Goal: Task Accomplishment & Management: Use online tool/utility

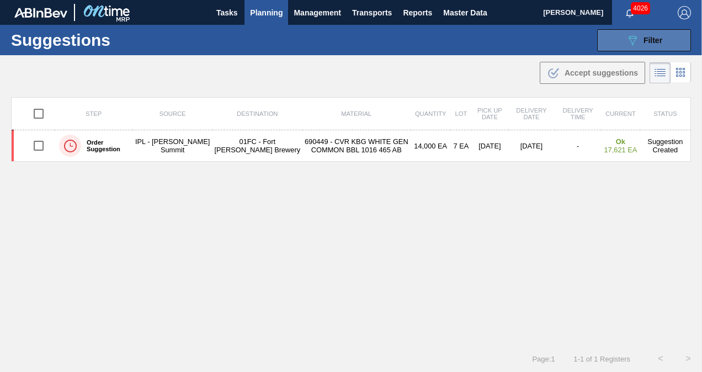
click at [627, 35] on icon "089F7B8B-B2A5-4AFE-B5C0-19BA573D28AC" at bounding box center [632, 40] width 13 height 13
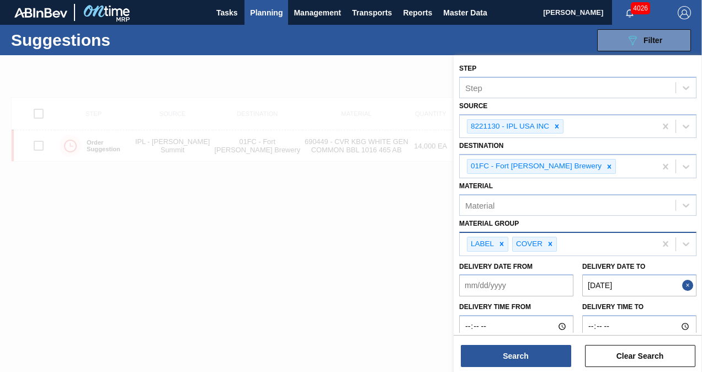
click at [549, 240] on icon at bounding box center [551, 244] width 8 height 8
click at [506, 243] on div at bounding box center [502, 244] width 12 height 14
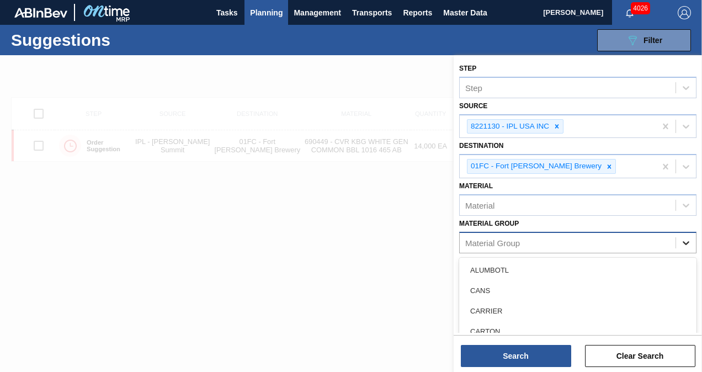
click at [688, 239] on icon at bounding box center [686, 242] width 11 height 11
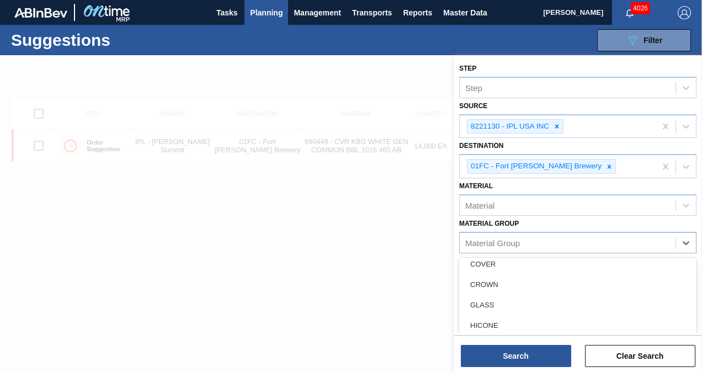
scroll to position [110, 0]
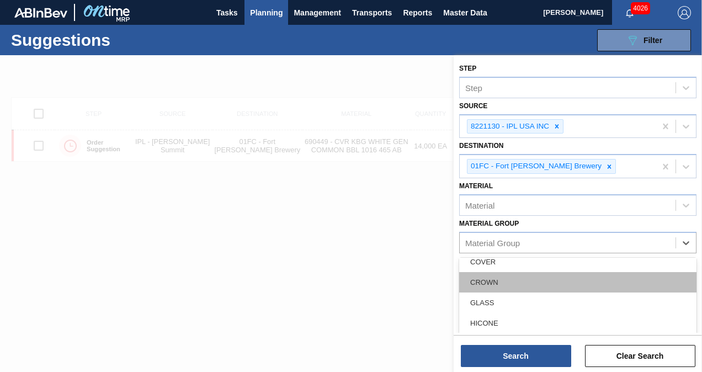
click at [514, 285] on div "CROWN" at bounding box center [577, 282] width 237 height 20
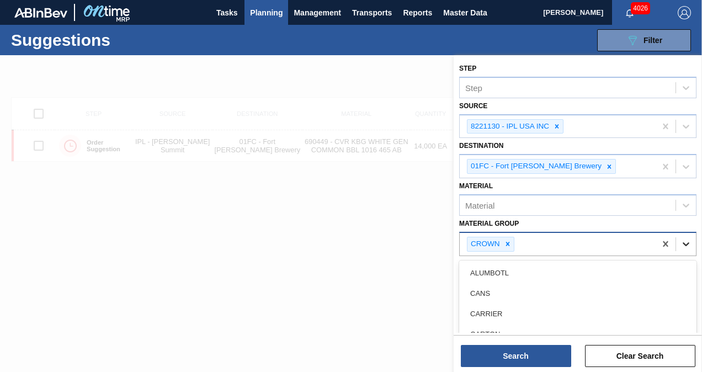
click at [688, 243] on icon at bounding box center [686, 244] width 11 height 11
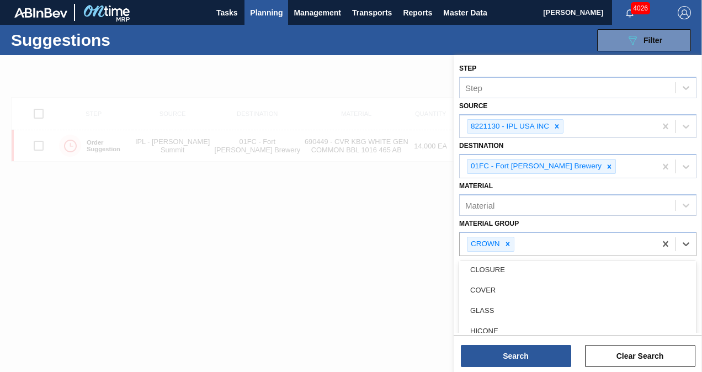
scroll to position [58, 0]
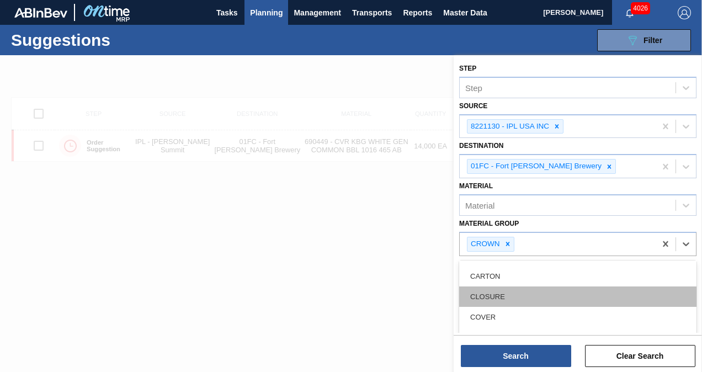
click at [537, 287] on div "CLOSURE" at bounding box center [577, 297] width 237 height 20
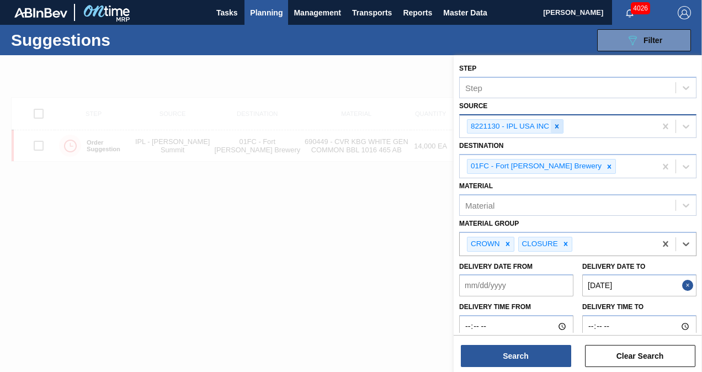
click at [558, 123] on icon at bounding box center [557, 127] width 8 height 8
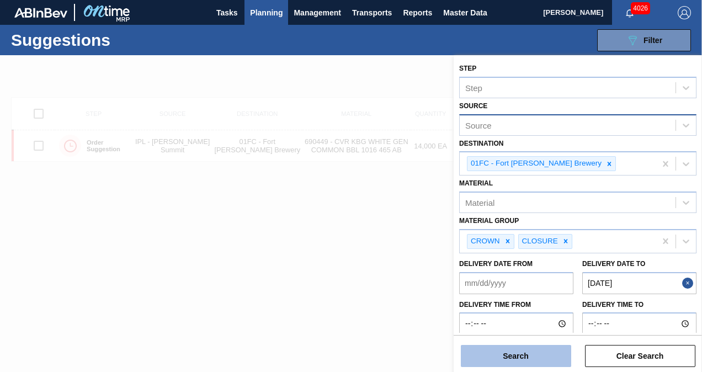
click at [527, 356] on button "Search" at bounding box center [516, 356] width 110 height 22
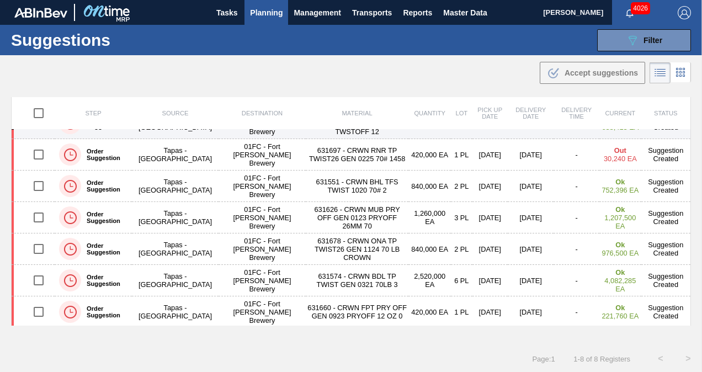
scroll to position [0, 0]
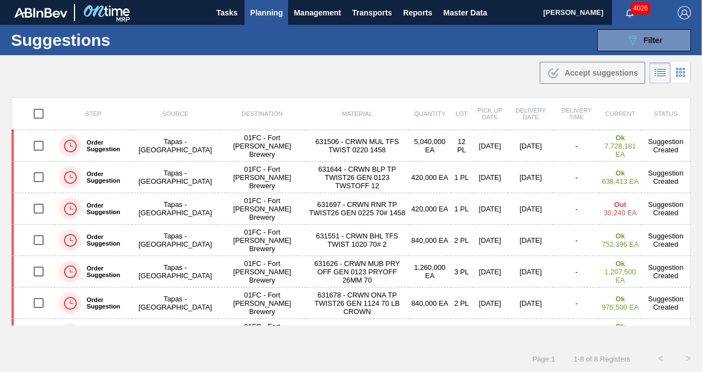
click at [36, 113] on input "checkbox" at bounding box center [38, 113] width 23 height 23
checkbox input "true"
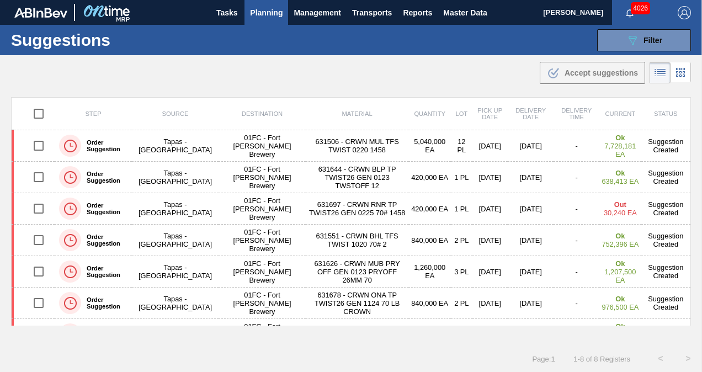
checkbox input "true"
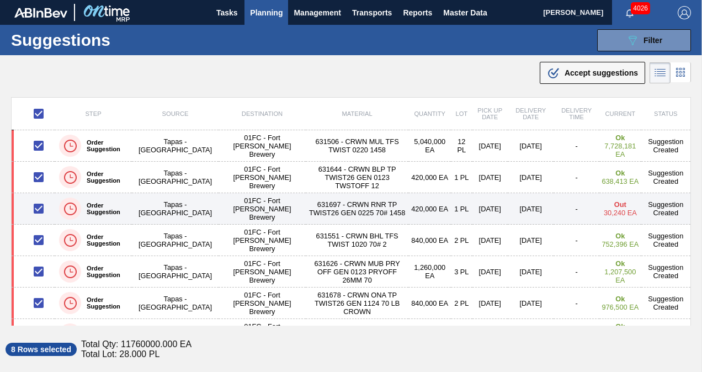
scroll to position [54, 0]
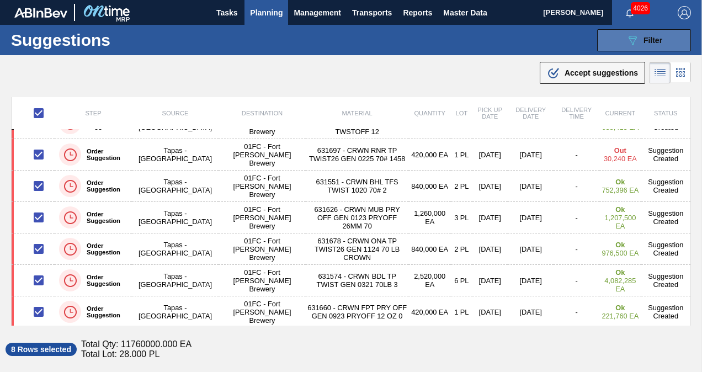
click at [666, 31] on button "089F7B8B-B2A5-4AFE-B5C0-19BA573D28AC Filter" at bounding box center [644, 40] width 94 height 22
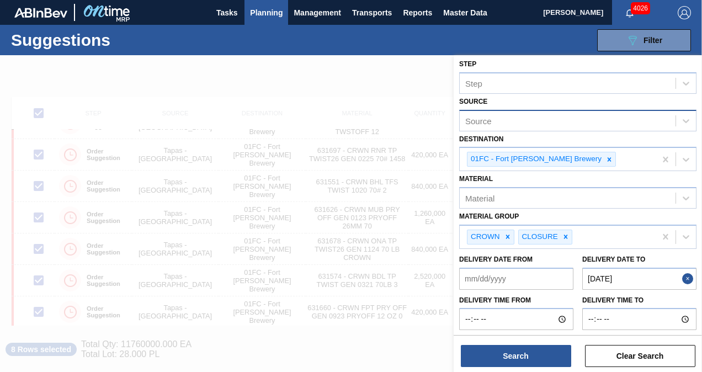
scroll to position [6, 0]
click at [689, 278] on button "Close" at bounding box center [689, 278] width 14 height 22
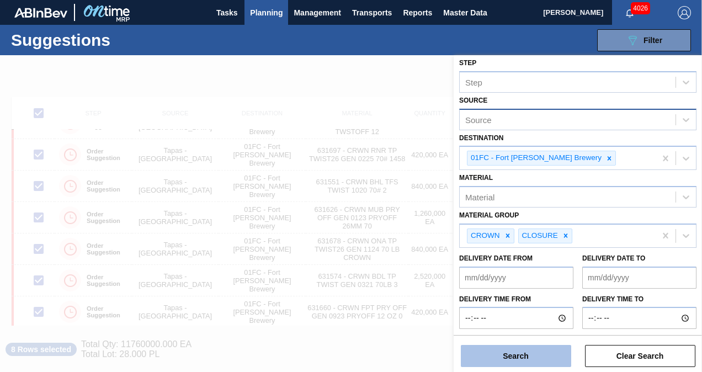
click at [542, 348] on button "Search" at bounding box center [516, 356] width 110 height 22
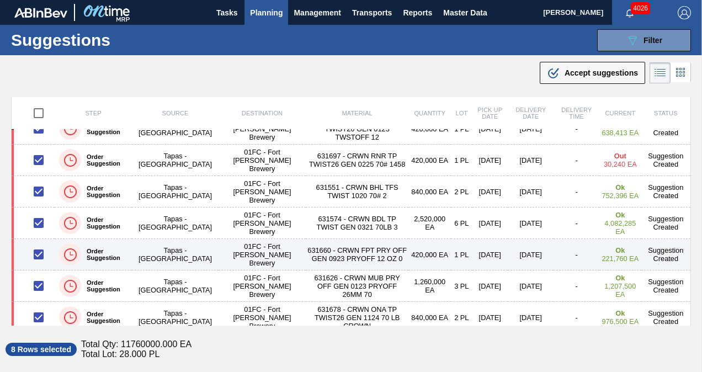
scroll to position [0, 0]
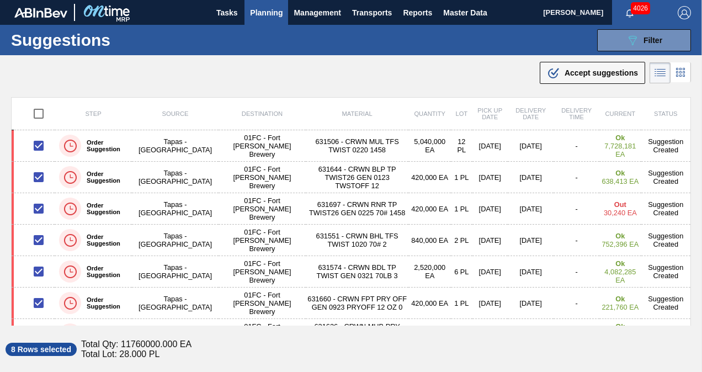
click at [38, 112] on input "checkbox" at bounding box center [38, 113] width 23 height 23
checkbox input "true"
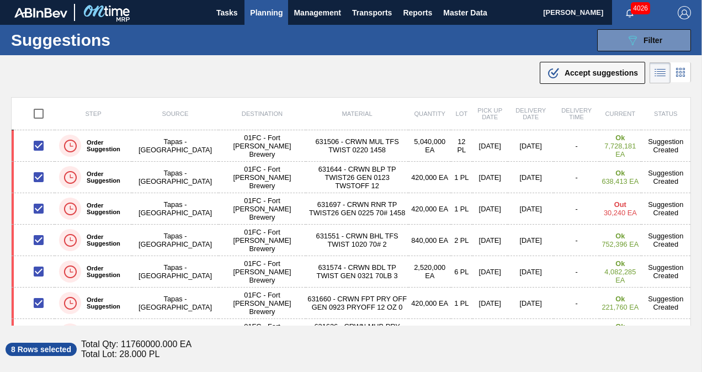
checkbox input "true"
click at [38, 113] on input "checkbox" at bounding box center [38, 113] width 23 height 23
checkbox input "false"
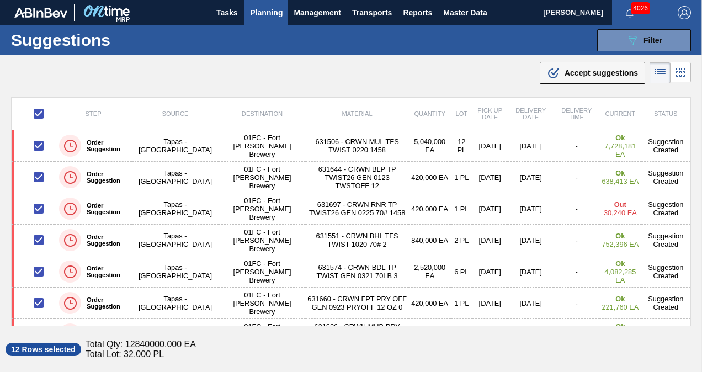
checkbox input "false"
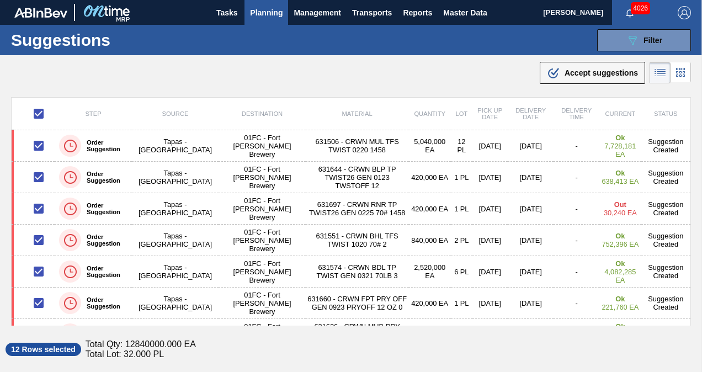
checkbox input "false"
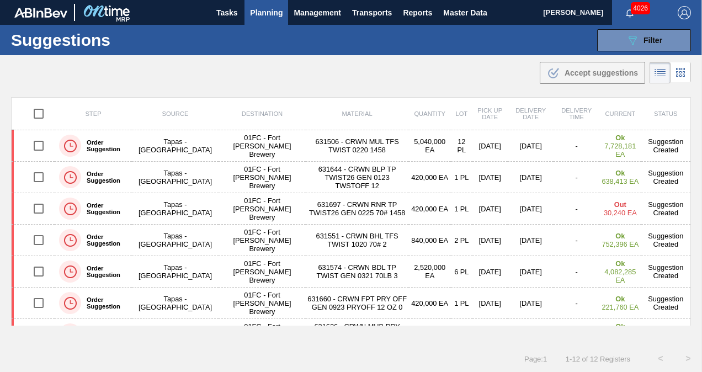
click at [34, 112] on input "checkbox" at bounding box center [38, 113] width 23 height 23
checkbox input "true"
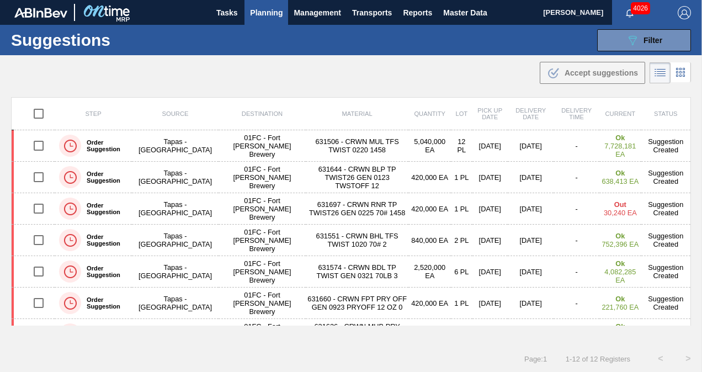
checkbox input "true"
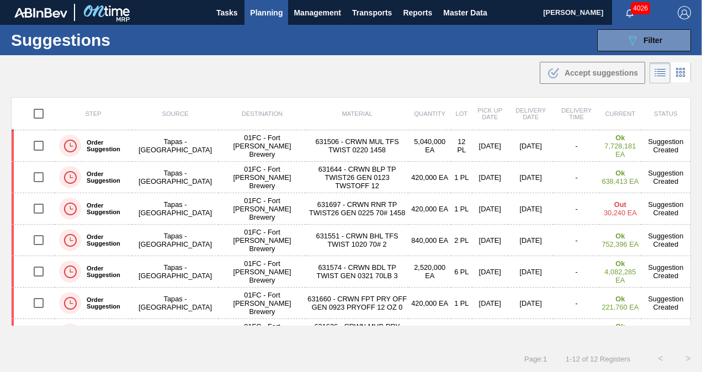
checkbox input "true"
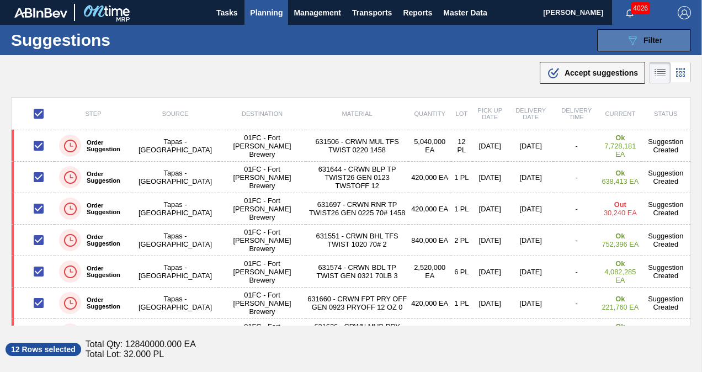
drag, startPoint x: 615, startPoint y: 40, endPoint x: 612, endPoint y: 46, distance: 7.2
click at [615, 40] on button "089F7B8B-B2A5-4AFE-B5C0-19BA573D28AC Filter" at bounding box center [644, 40] width 94 height 22
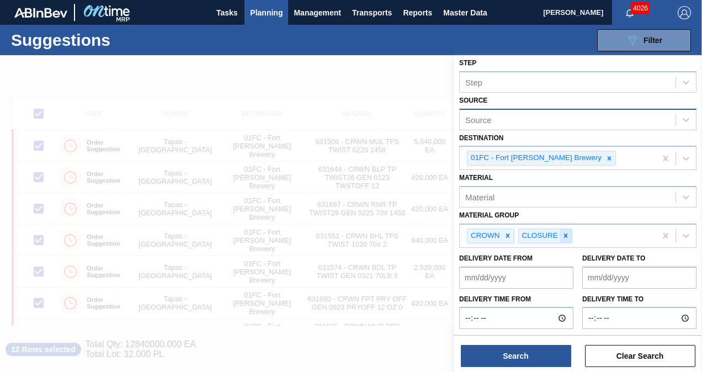
click at [565, 238] on icon at bounding box center [566, 236] width 8 height 8
click at [511, 235] on div at bounding box center [508, 236] width 12 height 14
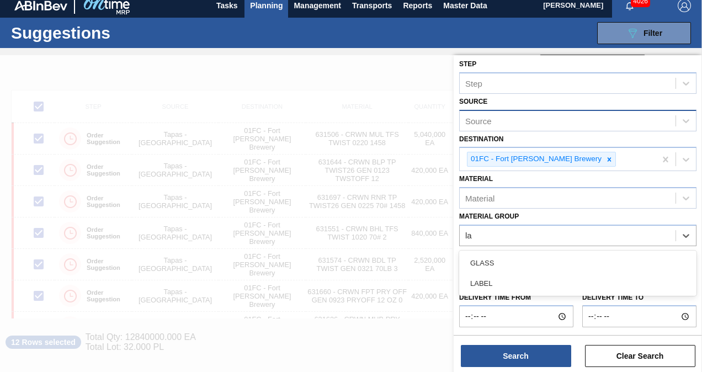
scroll to position [3, 0]
type Group "labe"
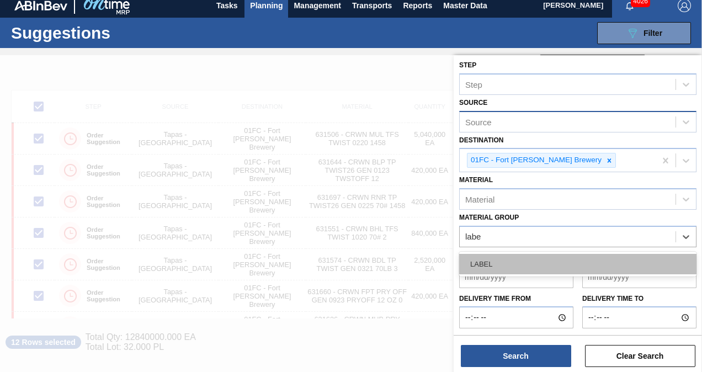
click at [511, 258] on div "LABEL" at bounding box center [577, 264] width 237 height 20
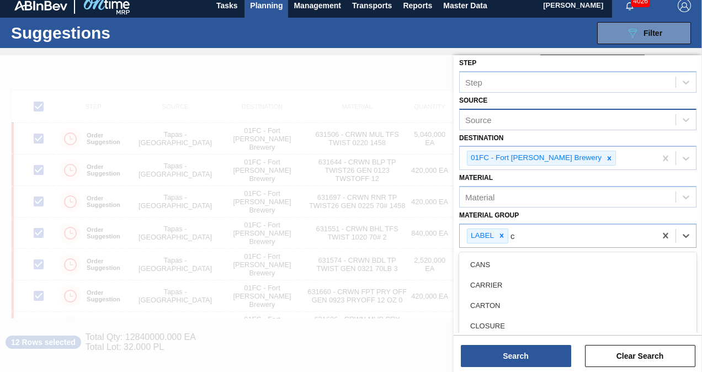
scroll to position [18, 0]
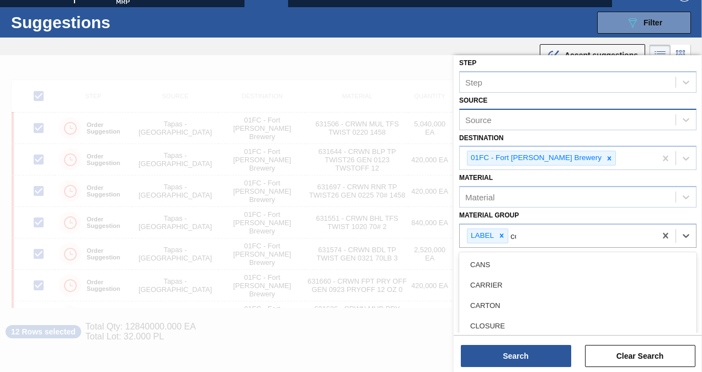
type Group "cov"
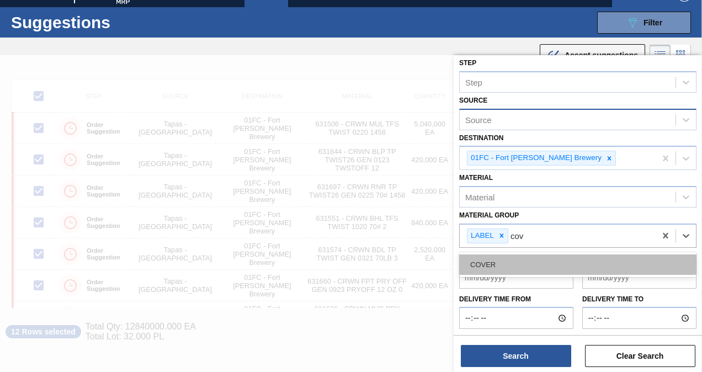
click at [506, 261] on div "COVER" at bounding box center [577, 265] width 237 height 20
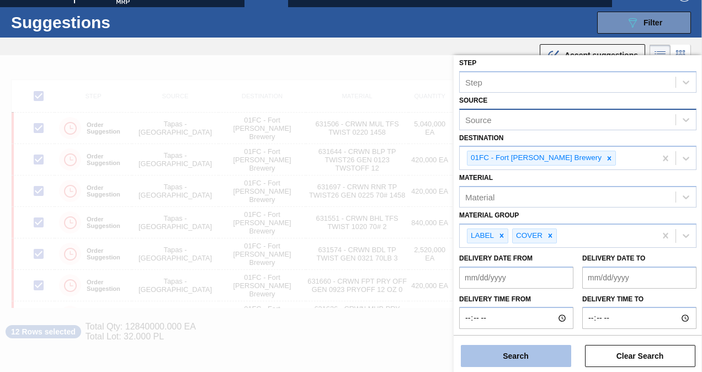
click at [512, 354] on button "Search" at bounding box center [516, 356] width 110 height 22
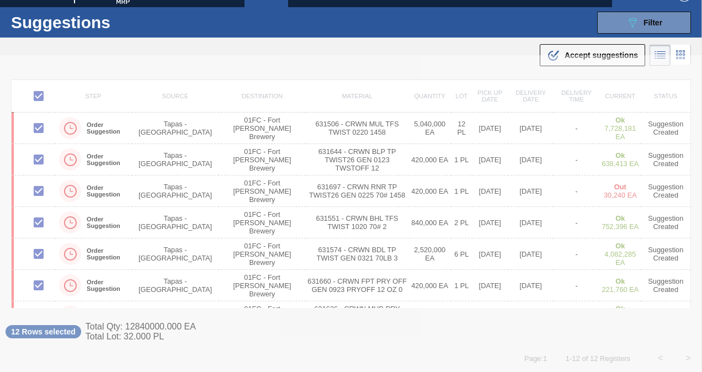
checkbox input "false"
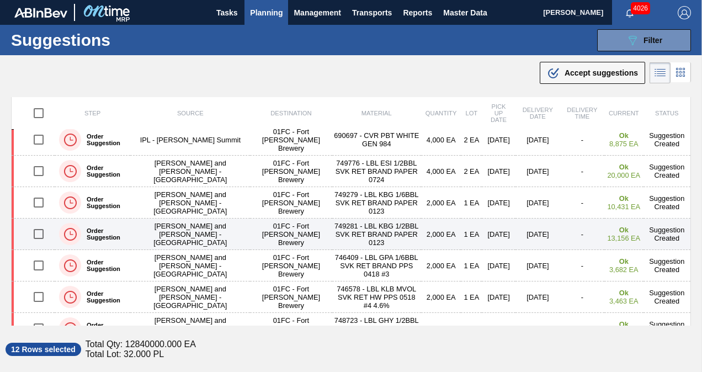
scroll to position [54, 0]
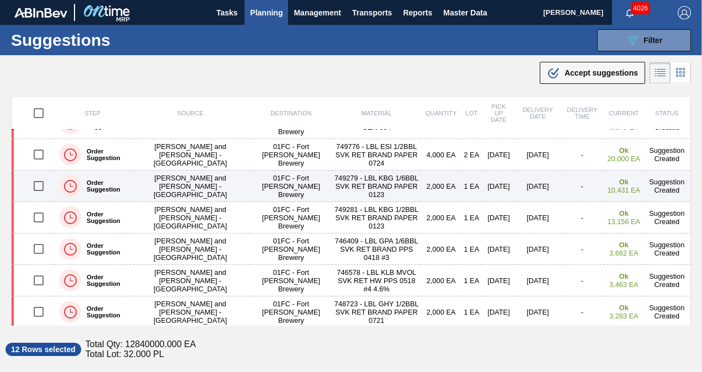
drag, startPoint x: 39, startPoint y: 184, endPoint x: 147, endPoint y: 184, distance: 108.8
click at [39, 184] on input "checkbox" at bounding box center [38, 185] width 23 height 23
checkbox input "true"
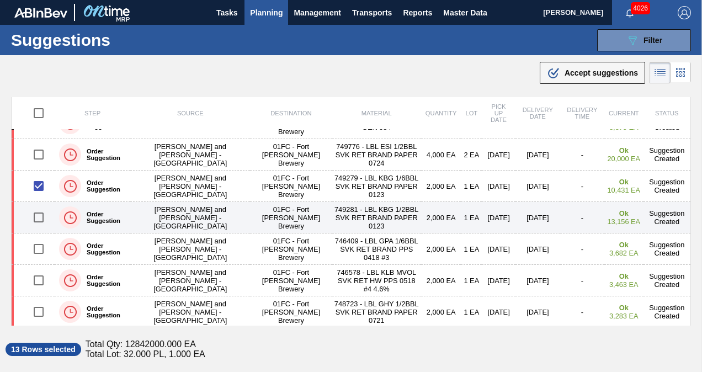
click at [41, 214] on input "checkbox" at bounding box center [38, 217] width 23 height 23
checkbox input "true"
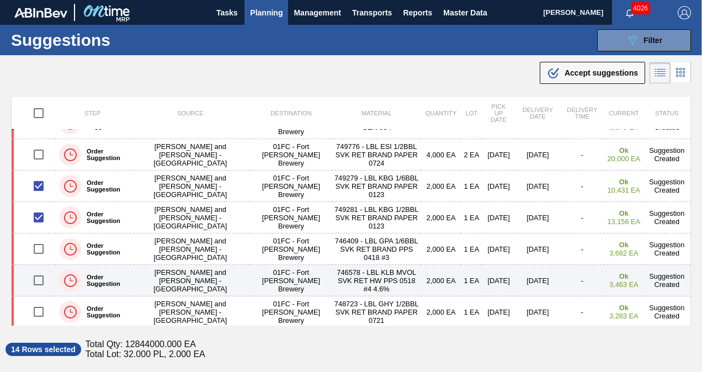
scroll to position [18, 0]
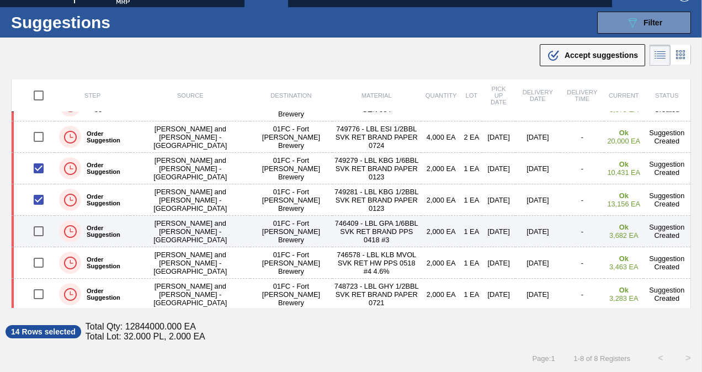
click at [38, 226] on input "checkbox" at bounding box center [38, 231] width 23 height 23
checkbox input "true"
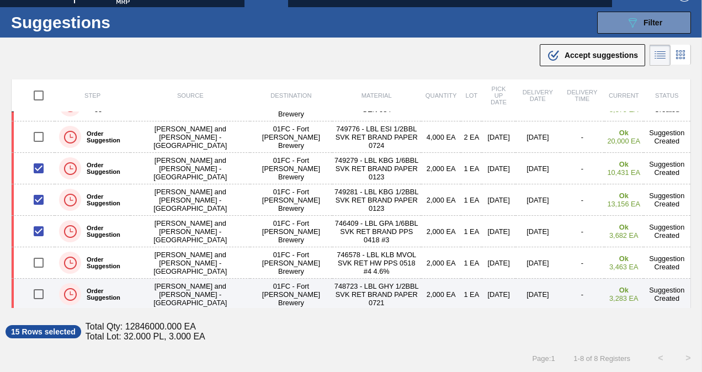
click at [37, 294] on input "checkbox" at bounding box center [38, 294] width 23 height 23
checkbox input "true"
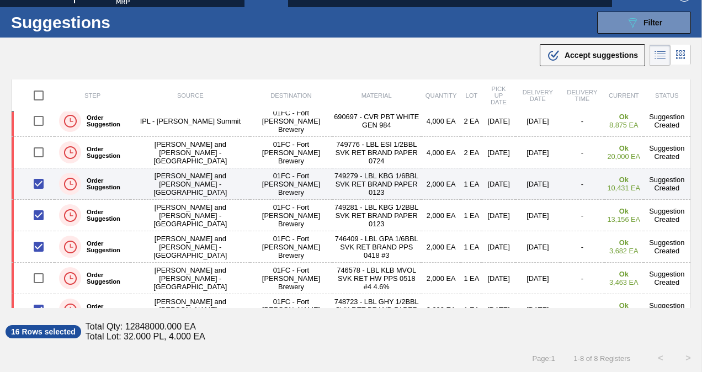
scroll to position [54, 0]
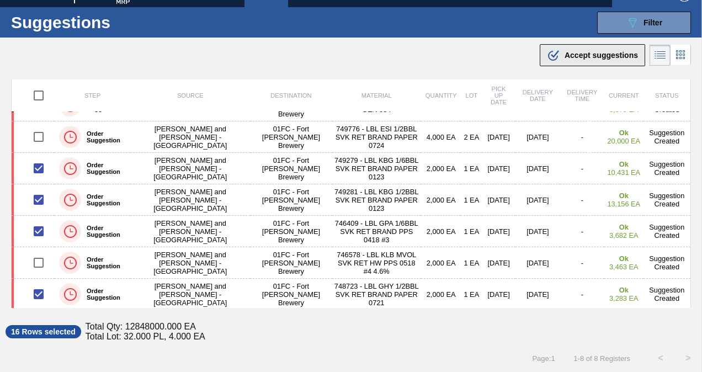
click at [564, 60] on div ".b{fill:var(--color-action-default)} Accept suggestions" at bounding box center [592, 55] width 91 height 13
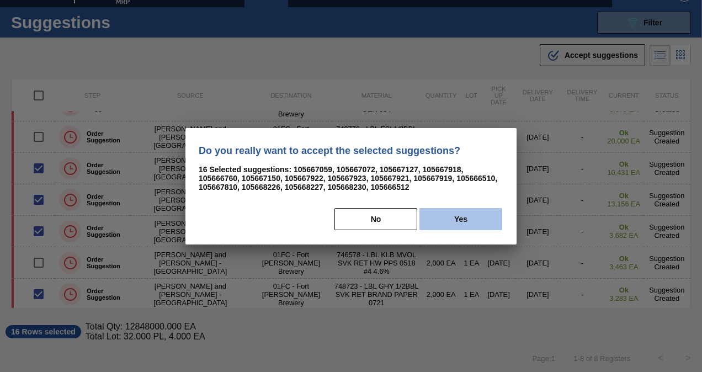
click at [451, 223] on button "Yes" at bounding box center [461, 219] width 83 height 22
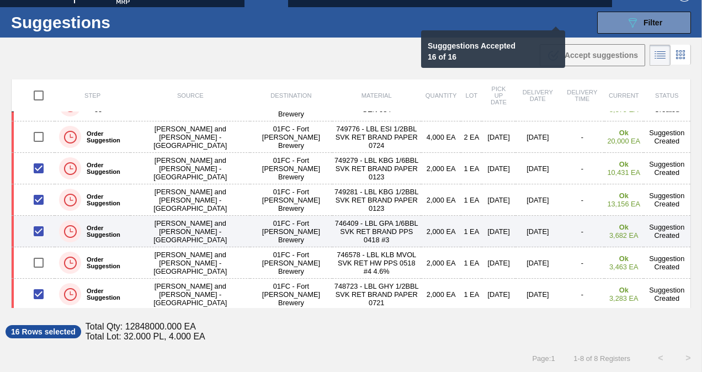
checkbox input "false"
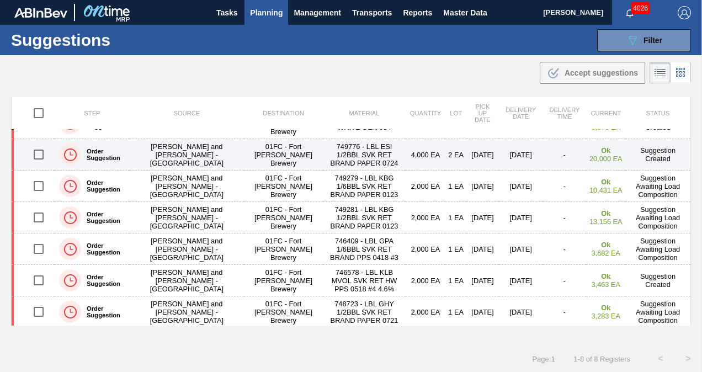
scroll to position [0, 0]
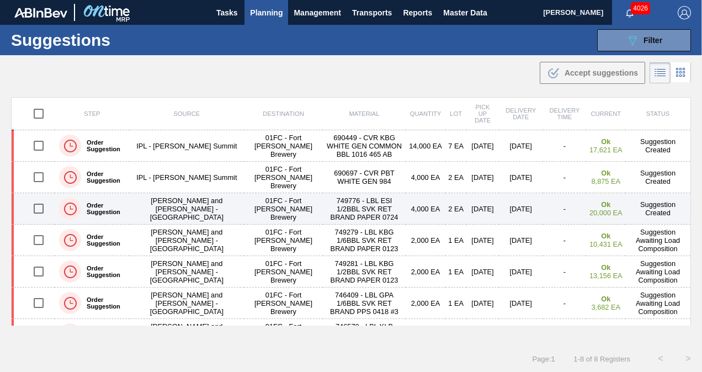
click at [36, 204] on input "checkbox" at bounding box center [38, 208] width 23 height 23
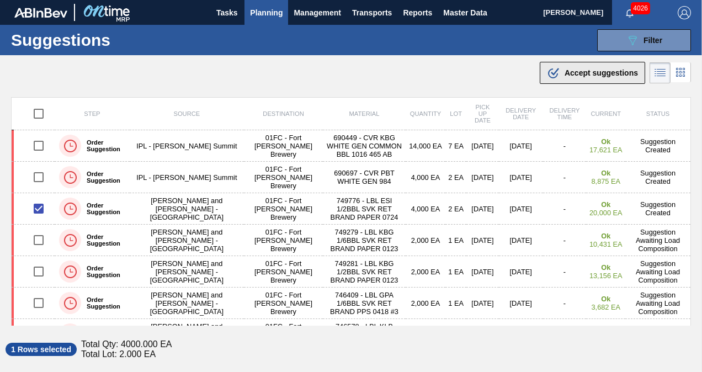
click at [561, 78] on div ".b{fill:var(--color-action-default)} Accept suggestions" at bounding box center [592, 72] width 91 height 13
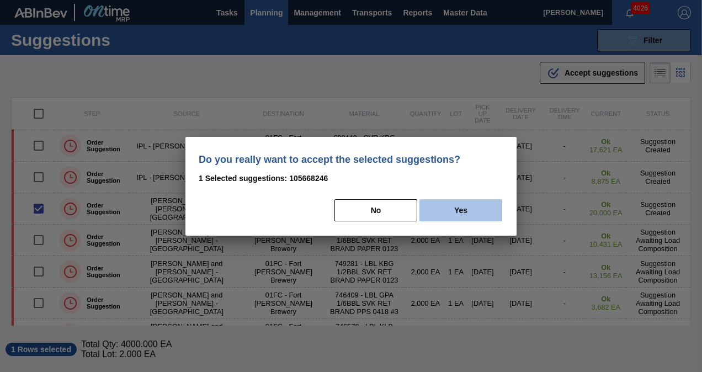
click at [465, 203] on button "Yes" at bounding box center [461, 210] width 83 height 22
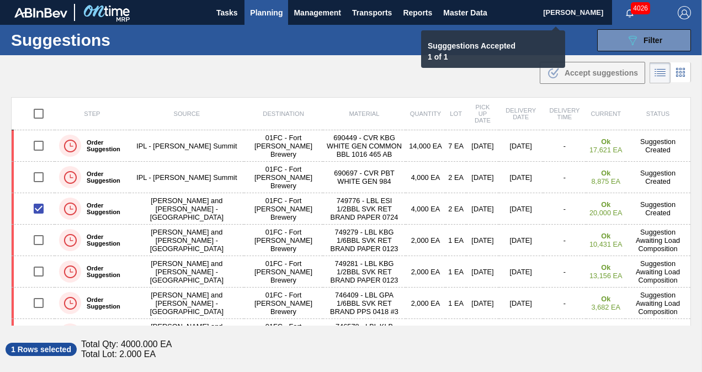
checkbox input "false"
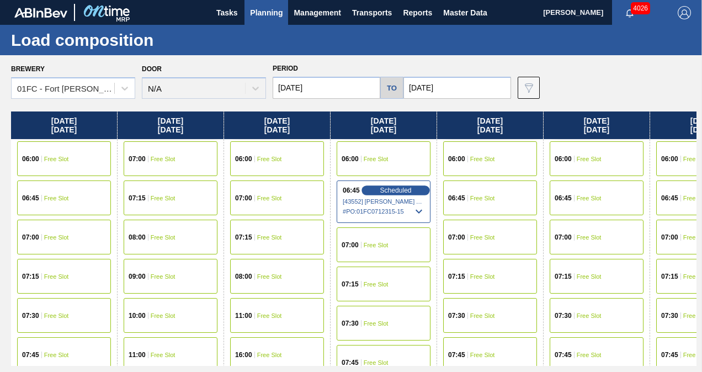
click at [381, 187] on span "Scheduled" at bounding box center [395, 190] width 31 height 7
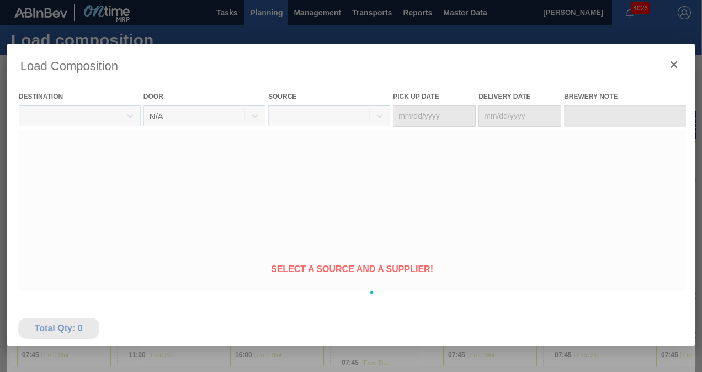
type Date "[DATE]"
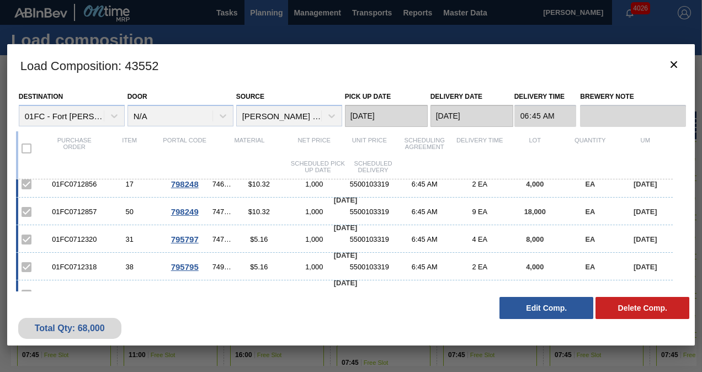
scroll to position [113, 0]
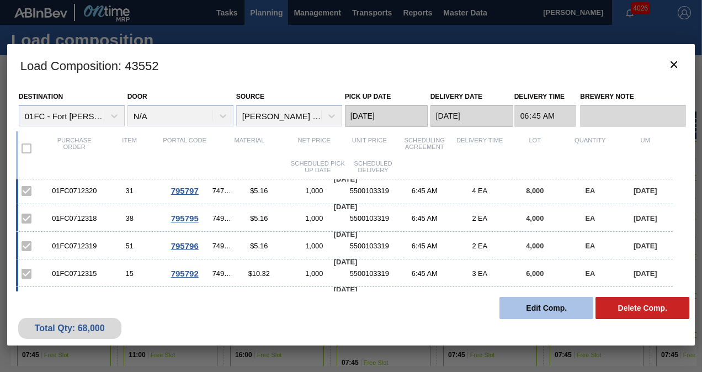
click at [516, 304] on button "Edit Comp." at bounding box center [547, 308] width 94 height 22
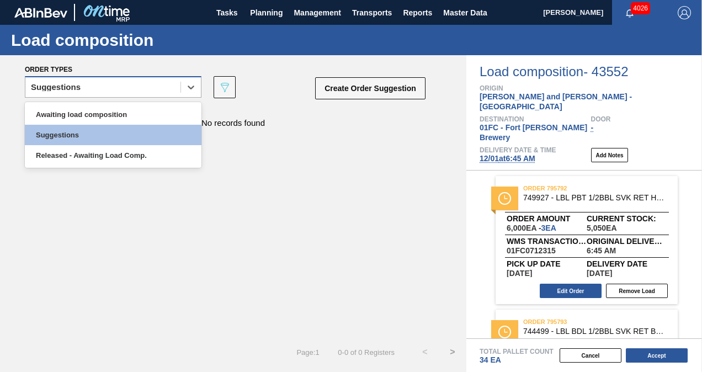
click at [161, 86] on div "Suggestions" at bounding box center [102, 88] width 155 height 16
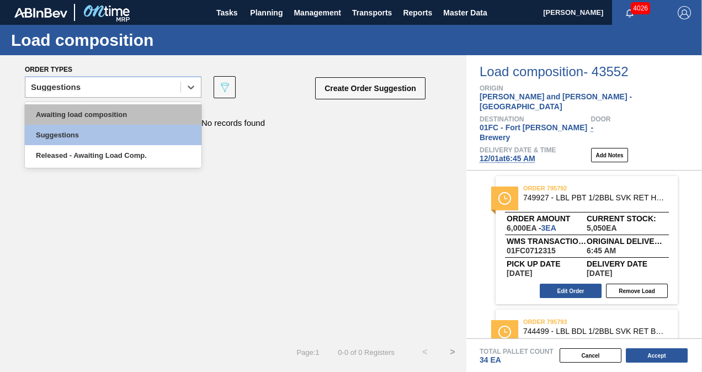
click at [99, 114] on div "Awaiting load composition" at bounding box center [113, 114] width 177 height 20
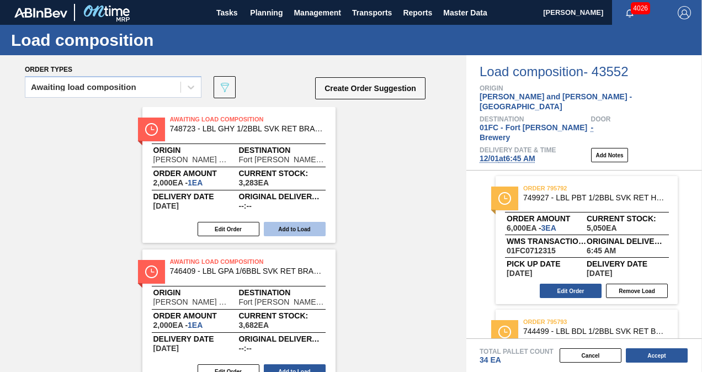
click at [282, 230] on button "Add to Load" at bounding box center [295, 229] width 62 height 14
click at [294, 231] on button "Add to Load" at bounding box center [295, 229] width 62 height 14
click at [311, 231] on button "Add to Load" at bounding box center [295, 229] width 62 height 14
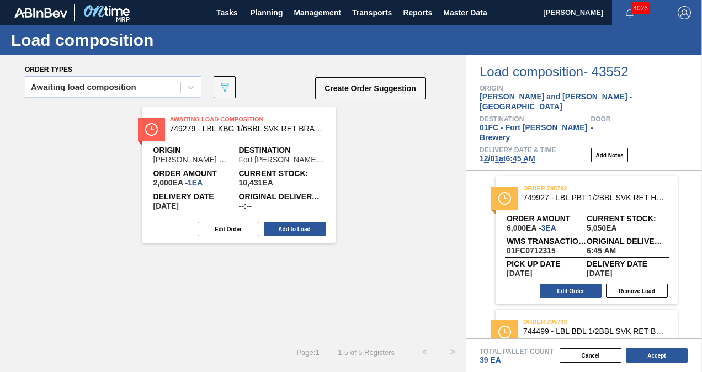
click at [311, 231] on button "Add to Load" at bounding box center [295, 229] width 62 height 14
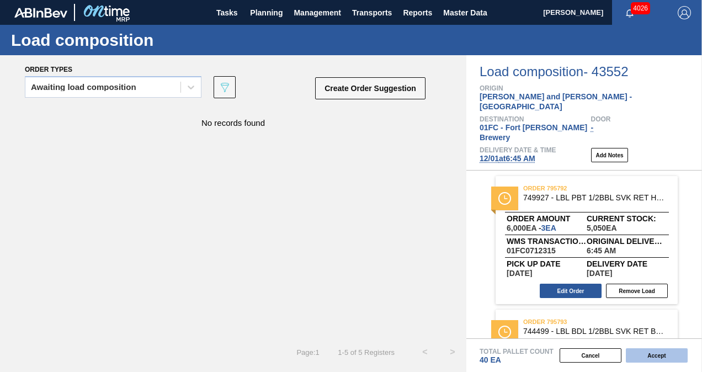
click at [658, 355] on button "Accept" at bounding box center [657, 355] width 62 height 14
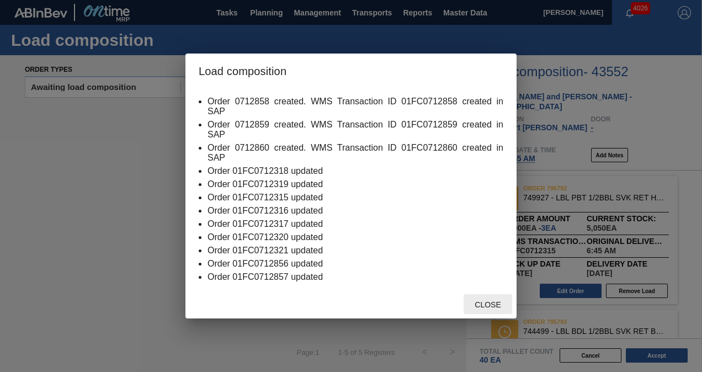
click at [499, 304] on span "Close" at bounding box center [488, 304] width 44 height 9
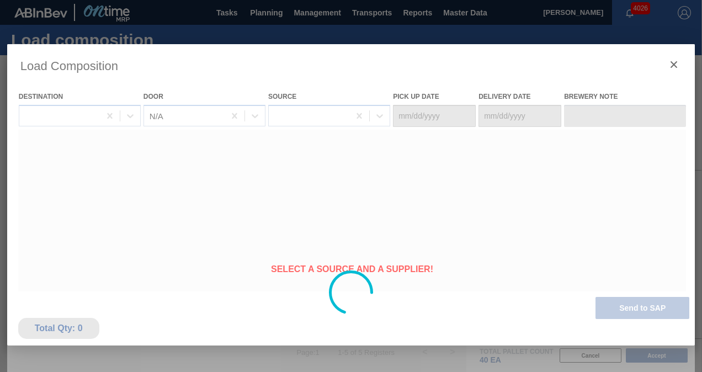
type Date "[DATE]"
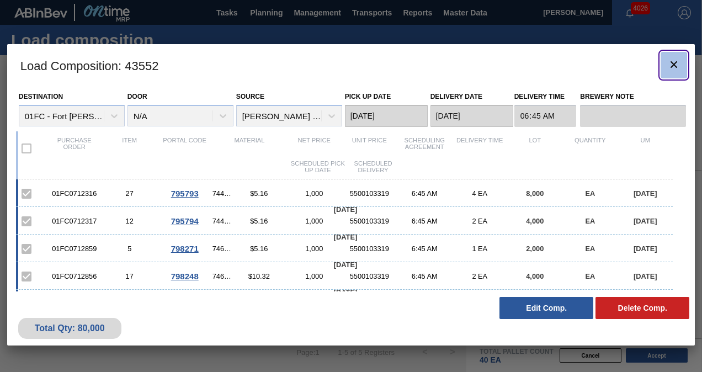
click at [668, 61] on icon "botão de ícone" at bounding box center [674, 64] width 13 height 13
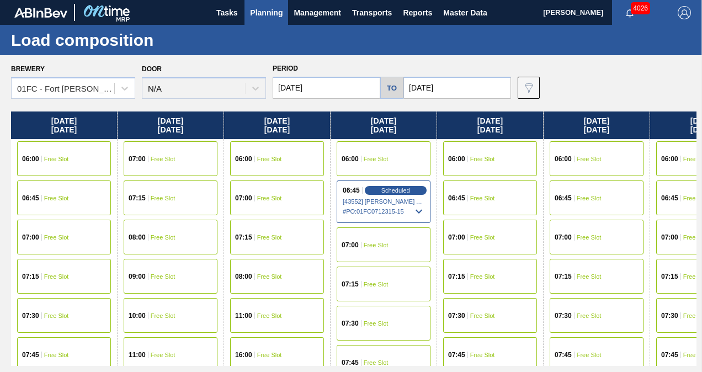
click at [456, 91] on input "[DATE]" at bounding box center [458, 88] width 108 height 22
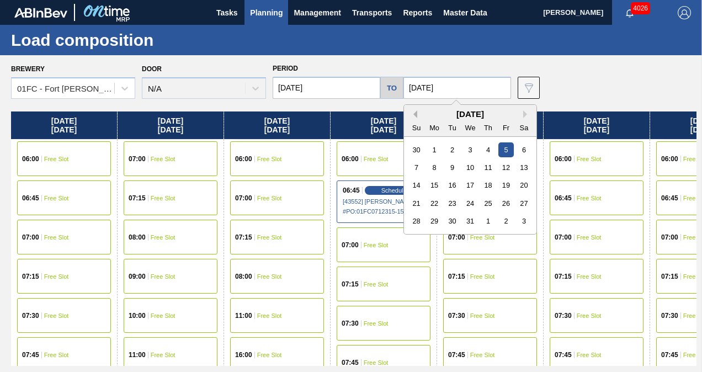
click at [414, 115] on button "Previous Month" at bounding box center [414, 114] width 8 height 8
click at [506, 223] on div "28" at bounding box center [506, 221] width 15 height 15
type input "[DATE]"
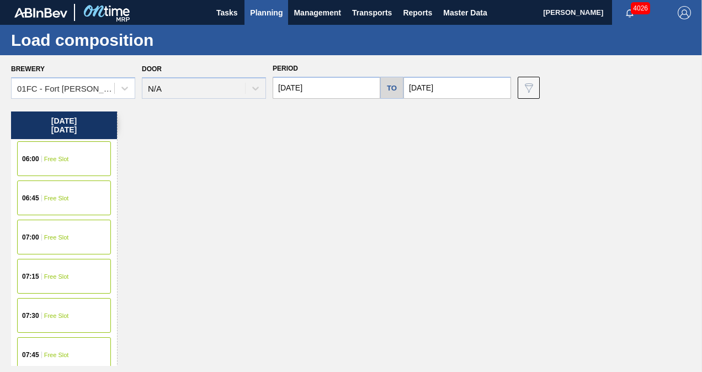
click at [352, 95] on input "[DATE]" at bounding box center [327, 88] width 108 height 22
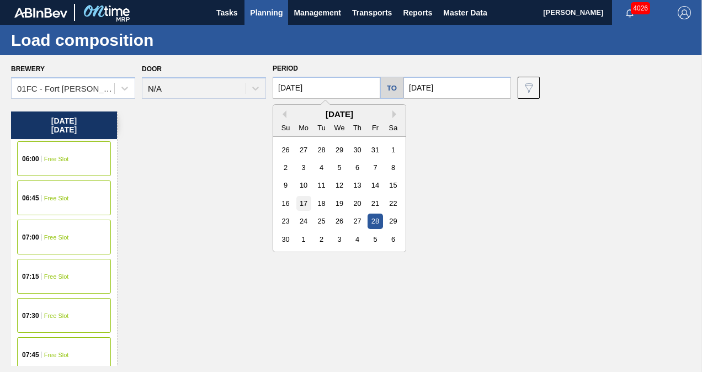
click at [306, 203] on div "17" at bounding box center [304, 203] width 15 height 15
type input "[DATE]"
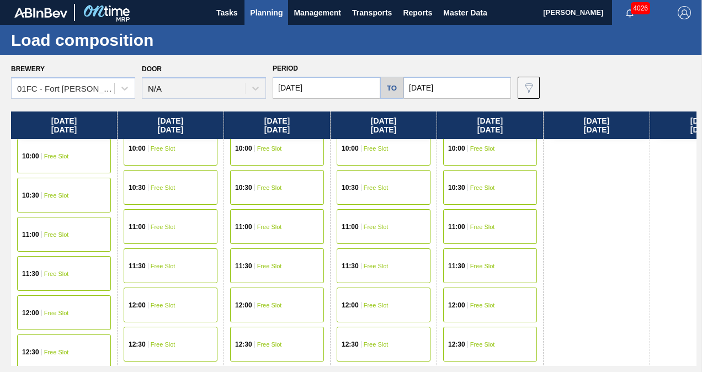
scroll to position [564, 0]
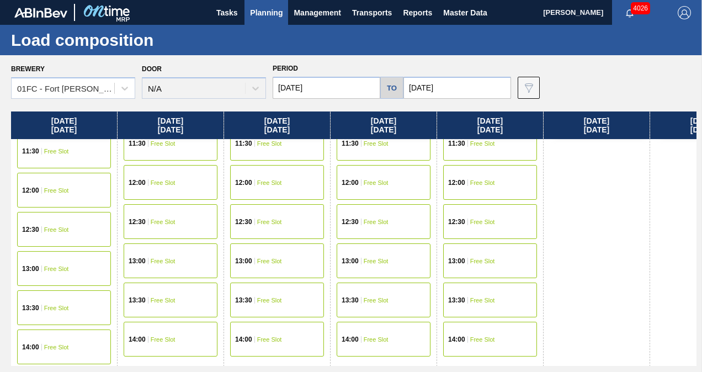
click at [448, 92] on input "[DATE]" at bounding box center [458, 88] width 108 height 22
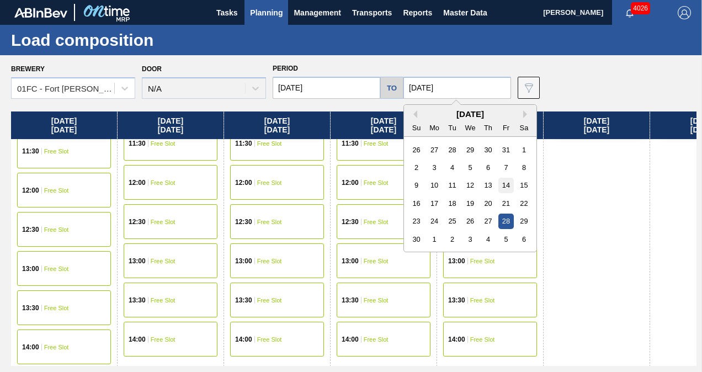
click at [502, 186] on div "14" at bounding box center [506, 185] width 15 height 15
type input "[DATE]"
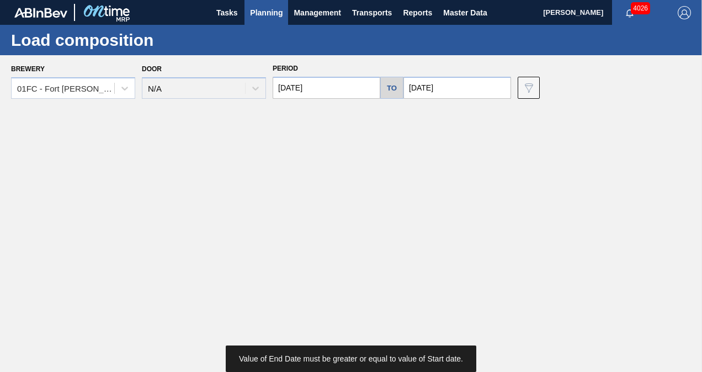
click at [335, 86] on input "[DATE]" at bounding box center [327, 88] width 108 height 22
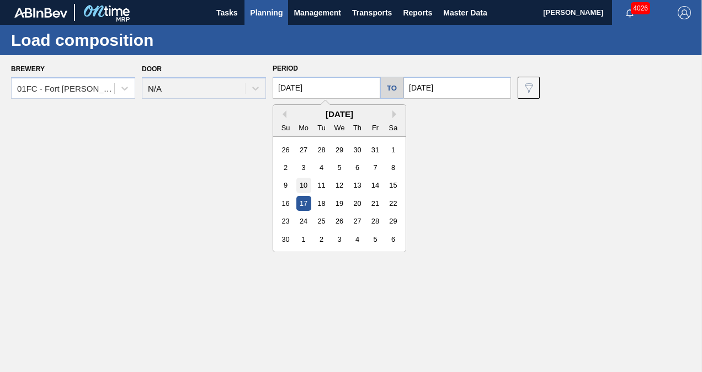
click at [301, 187] on div "10" at bounding box center [304, 185] width 15 height 15
type input "[DATE]"
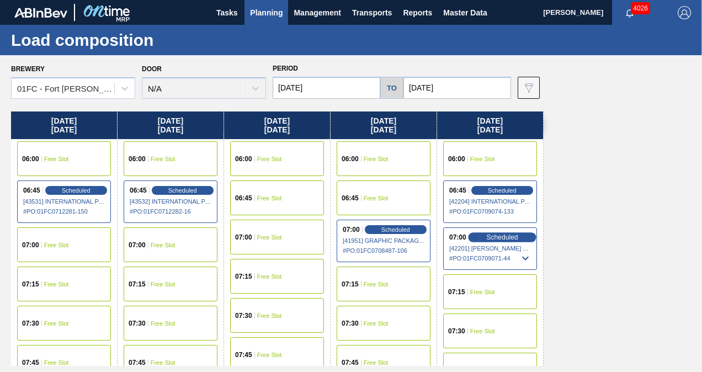
click at [510, 241] on div "Scheduled" at bounding box center [502, 237] width 68 height 10
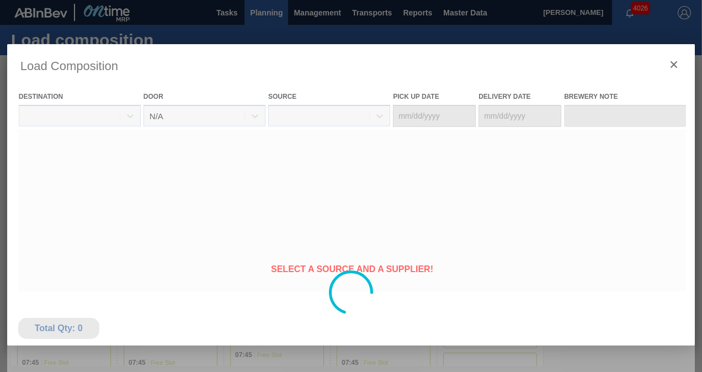
type Date "[DATE]"
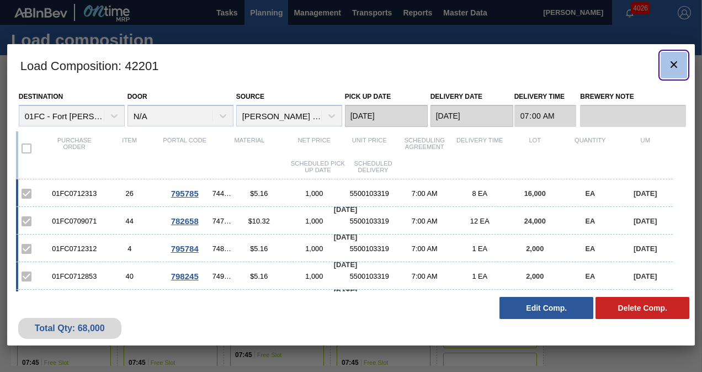
click at [669, 66] on icon "botão de ícone" at bounding box center [674, 64] width 13 height 13
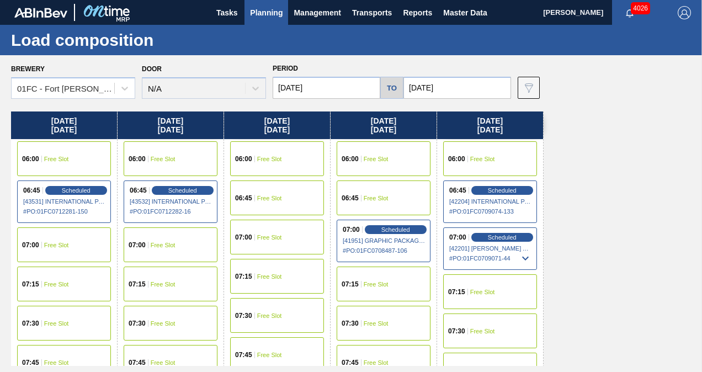
click at [453, 84] on input "[DATE]" at bounding box center [458, 88] width 108 height 22
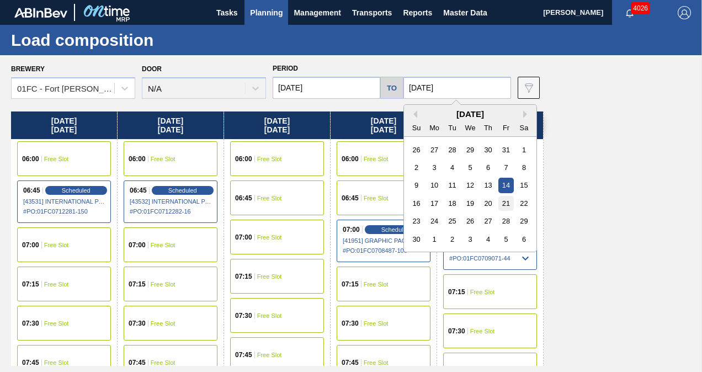
click at [502, 206] on div "21" at bounding box center [506, 203] width 15 height 15
type input "[DATE]"
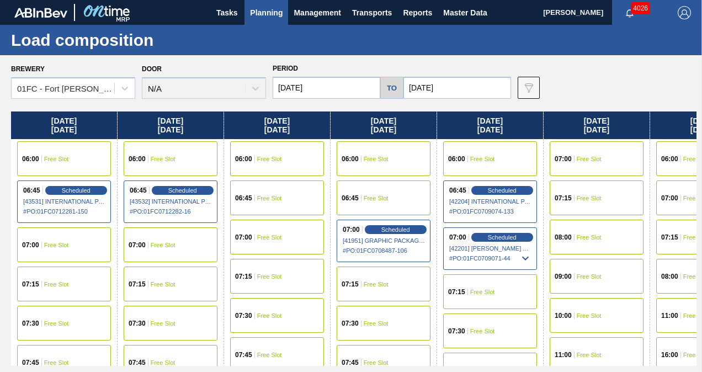
click at [341, 93] on input "[DATE]" at bounding box center [327, 88] width 108 height 22
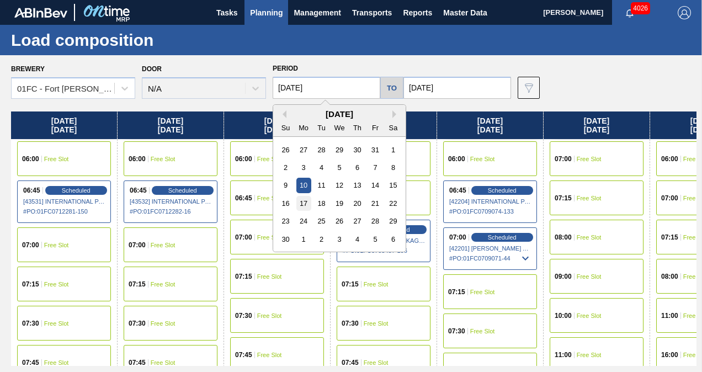
click at [299, 204] on div "17" at bounding box center [304, 203] width 15 height 15
type input "[DATE]"
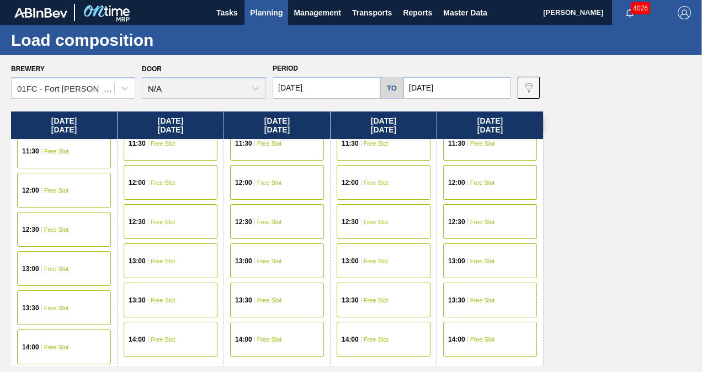
click at [442, 85] on input "[DATE]" at bounding box center [458, 88] width 108 height 22
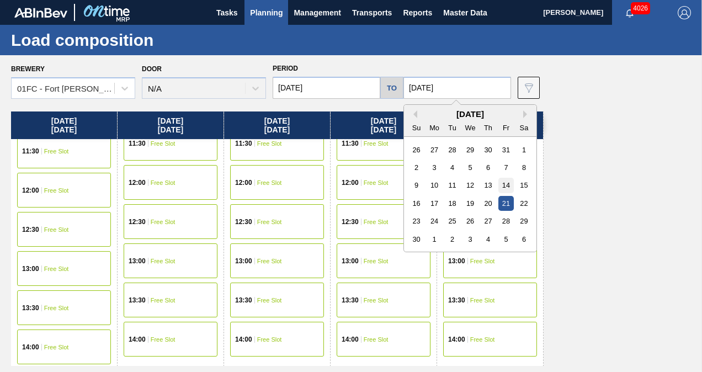
click at [510, 187] on div "14" at bounding box center [506, 185] width 15 height 15
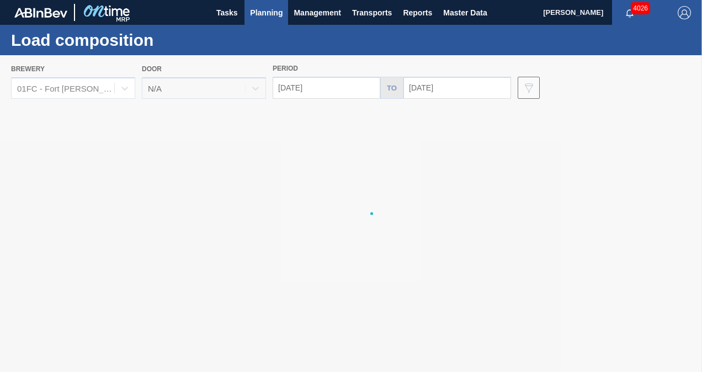
type input "[DATE]"
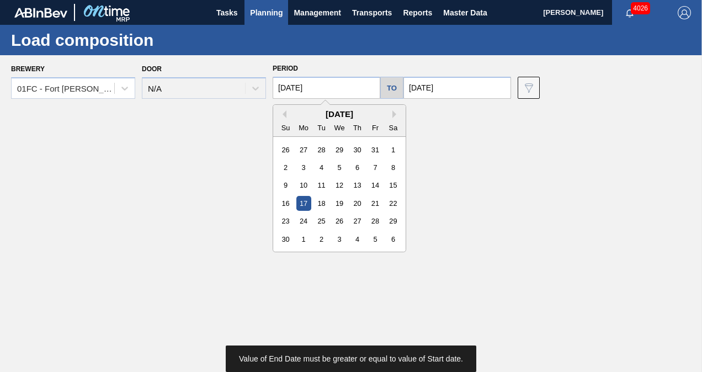
click at [330, 83] on input "[DATE]" at bounding box center [327, 88] width 108 height 22
click at [308, 187] on div "10" at bounding box center [304, 185] width 15 height 15
type input "[DATE]"
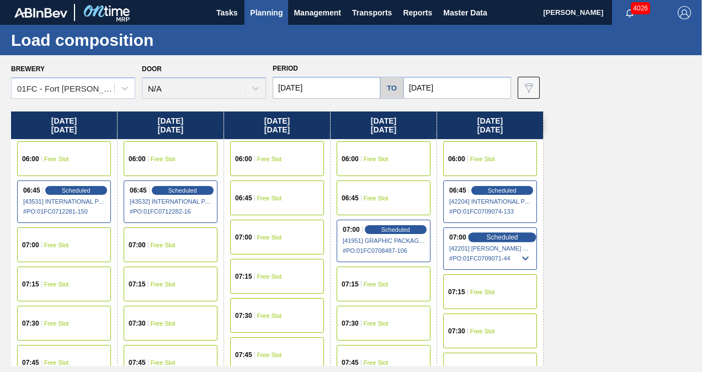
click at [501, 234] on span "Scheduled" at bounding box center [501, 237] width 31 height 7
click at [481, 236] on div "Scheduled" at bounding box center [502, 237] width 68 height 10
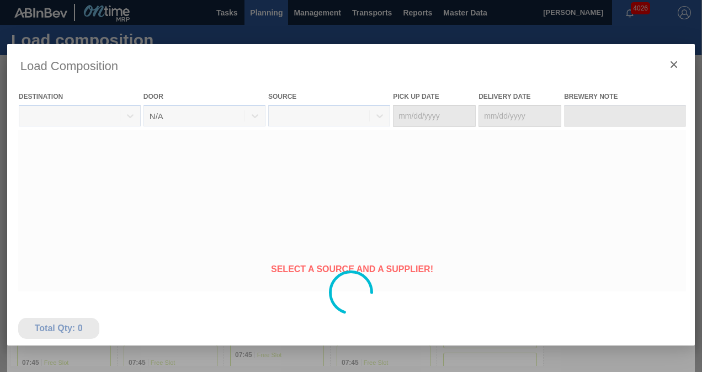
type Date "[DATE]"
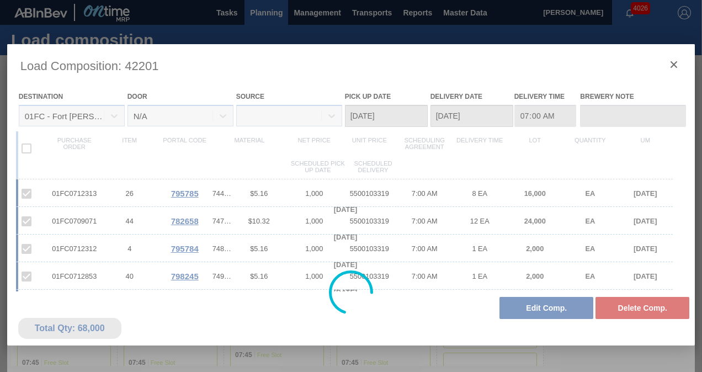
click at [547, 309] on div at bounding box center [351, 292] width 689 height 497
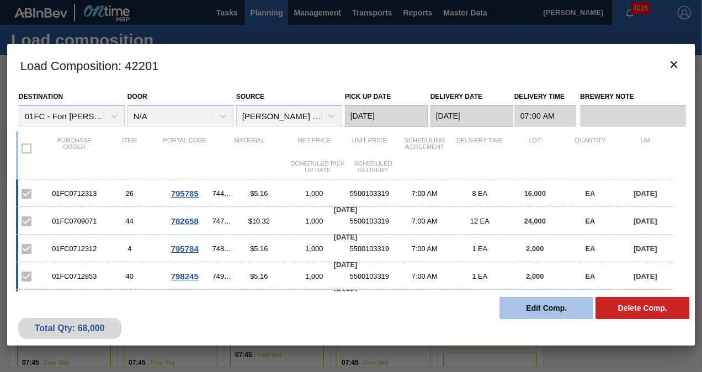
click at [536, 314] on button "Edit Comp." at bounding box center [547, 308] width 94 height 22
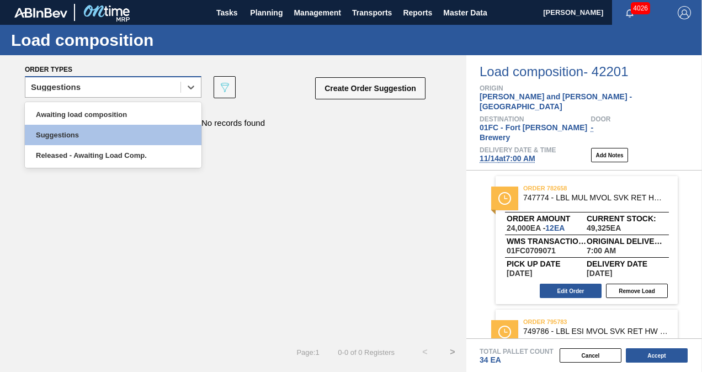
click at [83, 88] on div "Suggestions" at bounding box center [102, 88] width 155 height 16
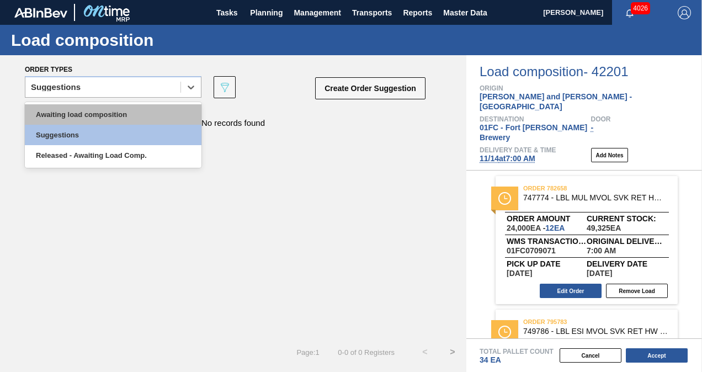
click at [68, 113] on div "Awaiting load composition" at bounding box center [113, 114] width 177 height 20
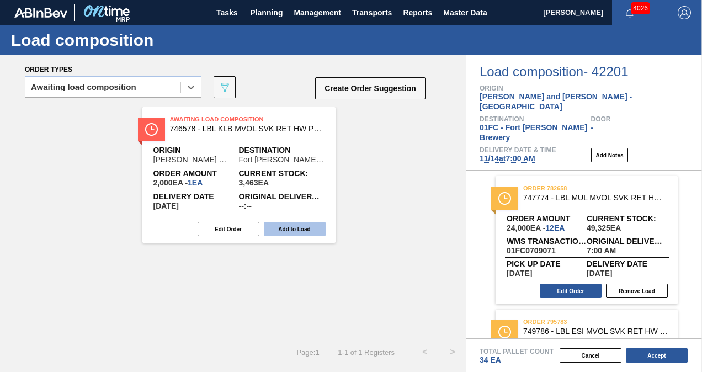
click at [292, 230] on button "Add to Load" at bounding box center [295, 229] width 62 height 14
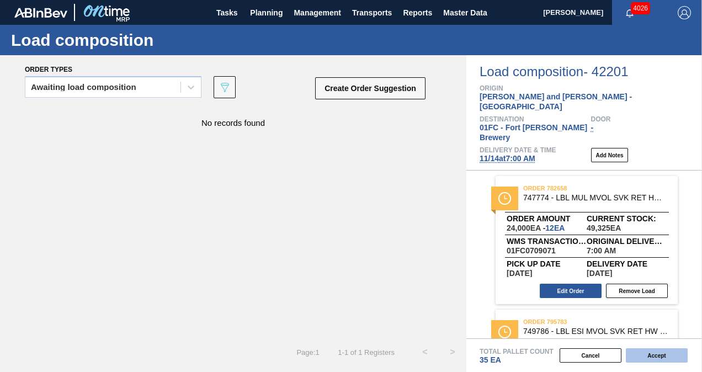
click at [643, 360] on button "Accept" at bounding box center [657, 355] width 62 height 14
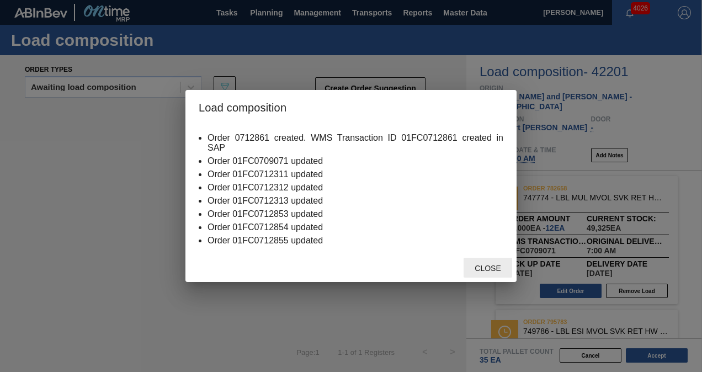
click at [480, 266] on span "Close" at bounding box center [488, 268] width 44 height 9
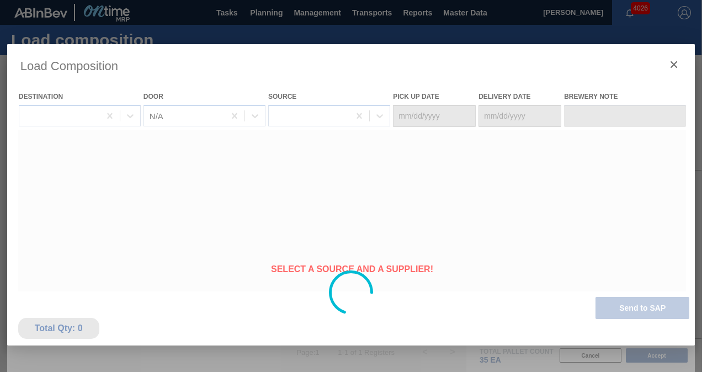
type Date "[DATE]"
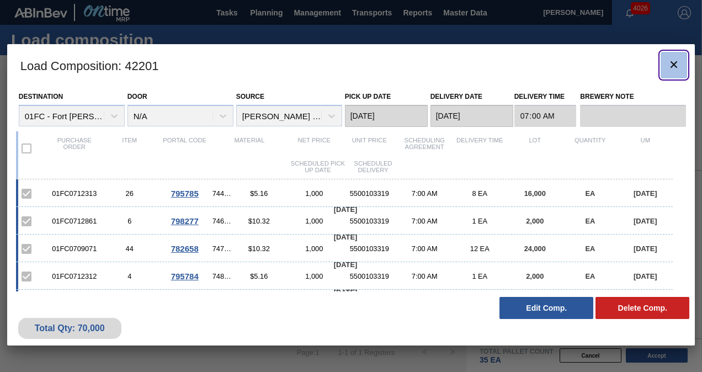
click at [681, 60] on button "botão de ícone" at bounding box center [674, 65] width 27 height 27
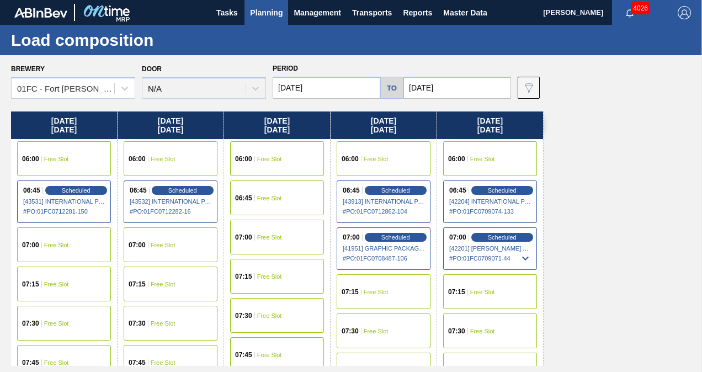
click at [277, 18] on span "Planning" at bounding box center [266, 12] width 33 height 13
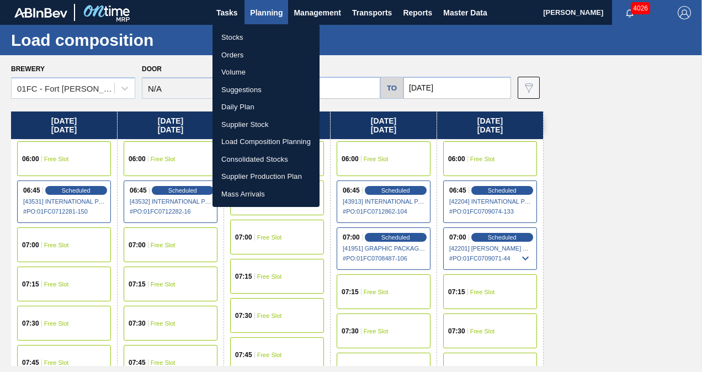
click at [250, 91] on li "Suggestions" at bounding box center [266, 90] width 107 height 18
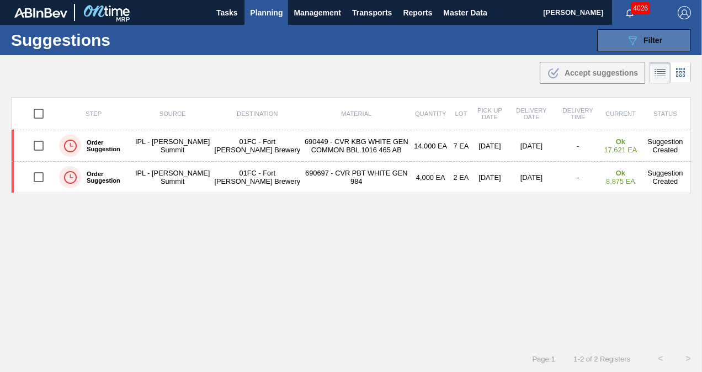
click at [648, 38] on span "Filter" at bounding box center [653, 40] width 19 height 9
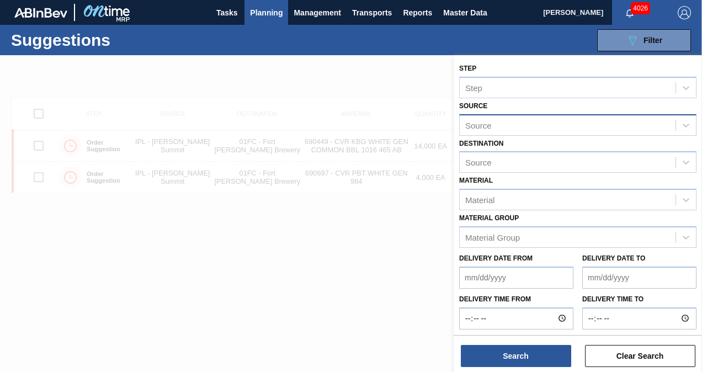
click at [644, 121] on div "Source" at bounding box center [568, 125] width 216 height 16
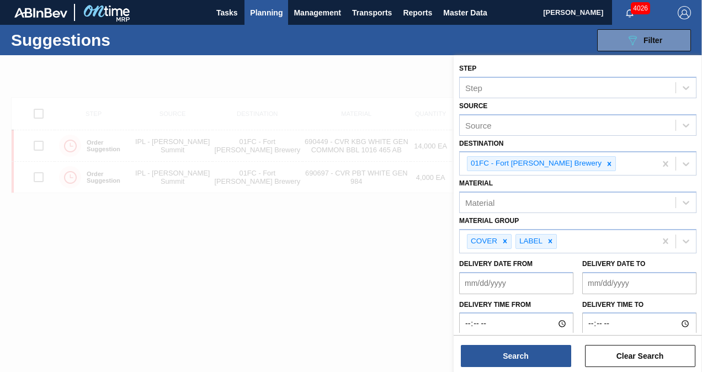
click at [366, 186] on div at bounding box center [351, 241] width 702 height 372
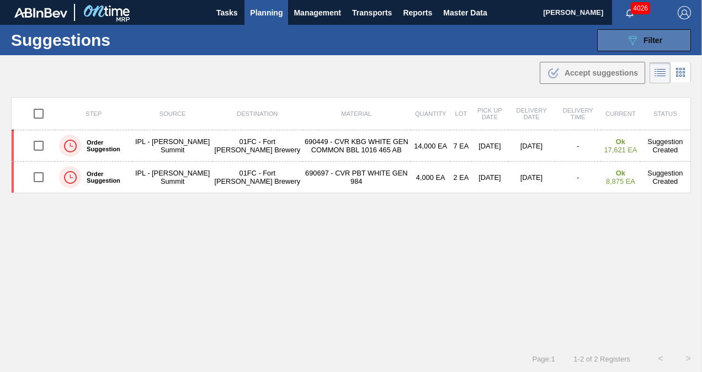
click at [642, 49] on button "089F7B8B-B2A5-4AFE-B5C0-19BA573D28AC Filter" at bounding box center [644, 40] width 94 height 22
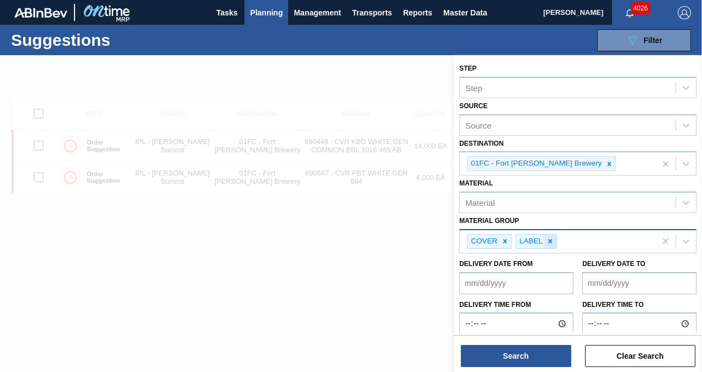
click at [550, 244] on div at bounding box center [550, 242] width 12 height 14
click at [510, 242] on div at bounding box center [505, 242] width 12 height 14
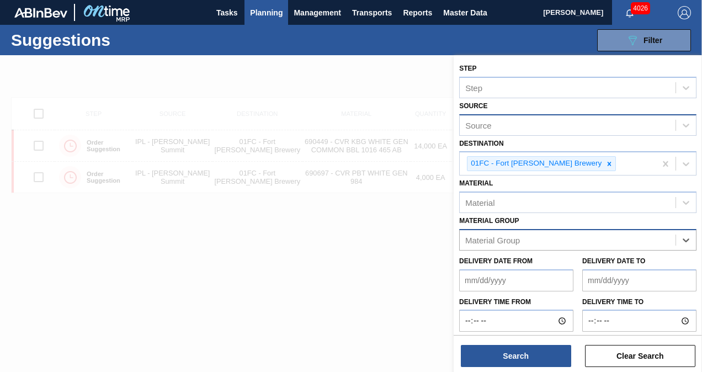
click at [520, 126] on div "Source" at bounding box center [568, 125] width 216 height 16
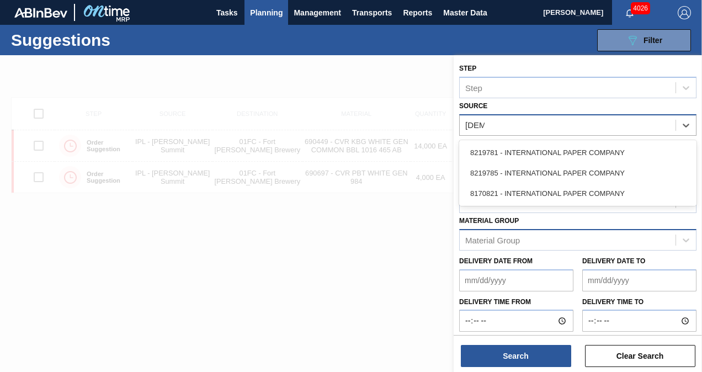
type input "paper"
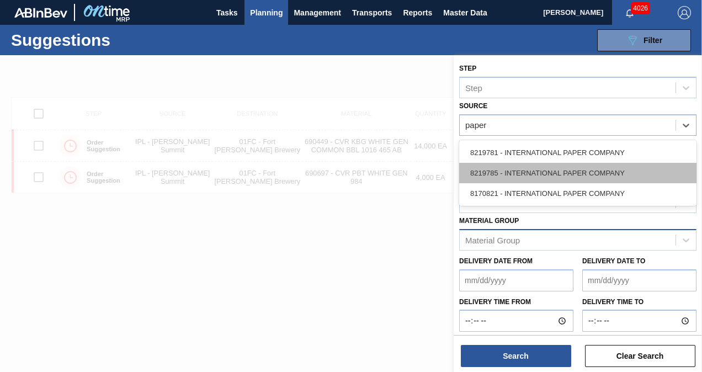
click at [519, 169] on div "8219785 - INTERNATIONAL PAPER COMPANY" at bounding box center [577, 173] width 237 height 20
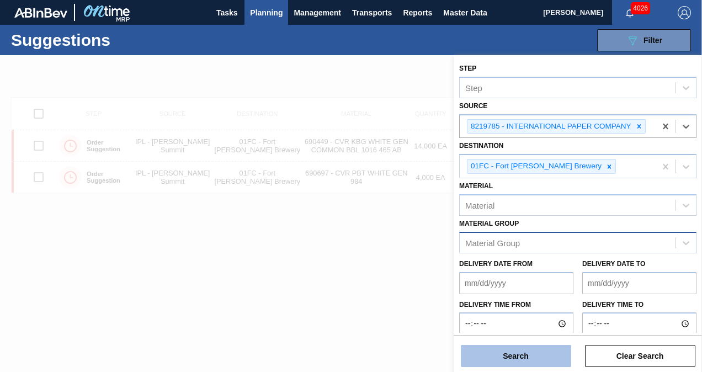
click at [526, 348] on button "Search" at bounding box center [516, 356] width 110 height 22
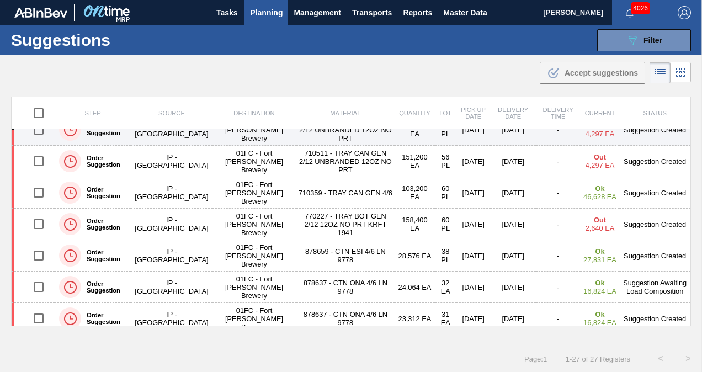
scroll to position [166, 0]
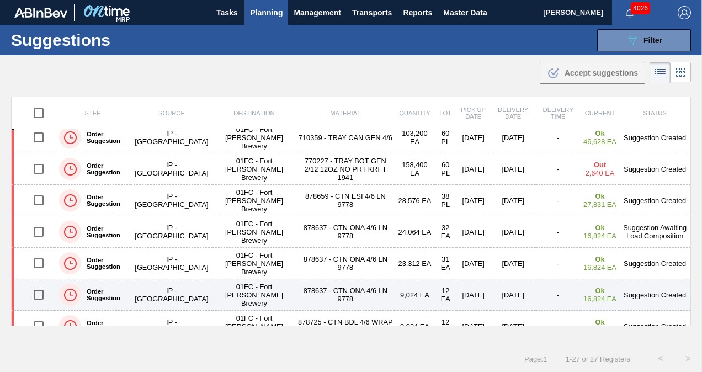
click at [41, 292] on input "checkbox" at bounding box center [38, 294] width 23 height 23
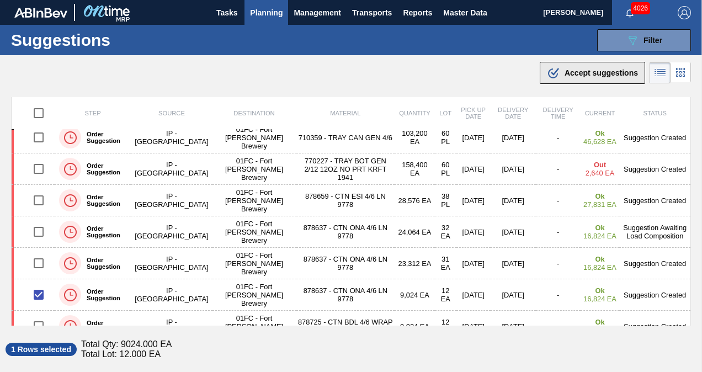
click at [591, 73] on span "Accept suggestions" at bounding box center [601, 72] width 73 height 9
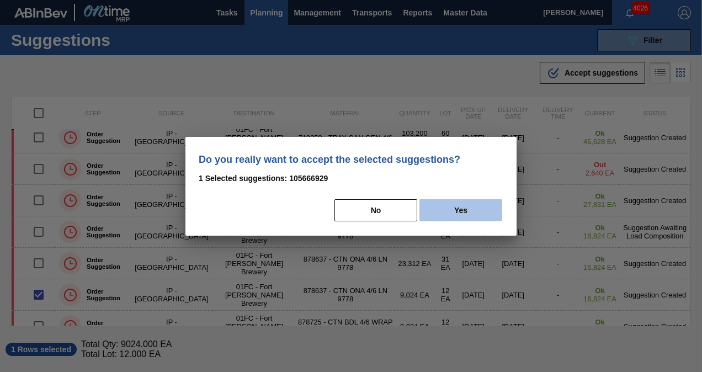
click at [453, 217] on button "Yes" at bounding box center [461, 210] width 83 height 22
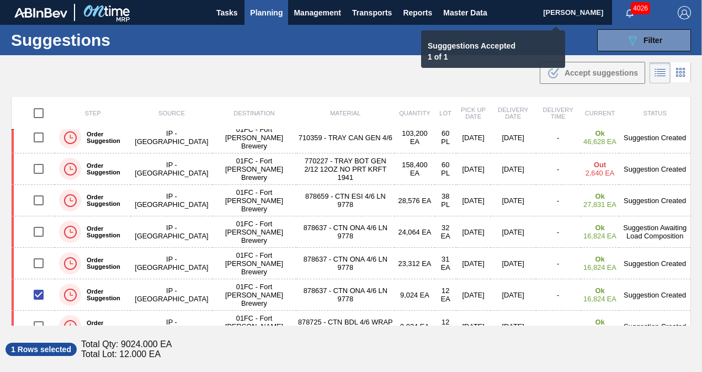
checkbox input "false"
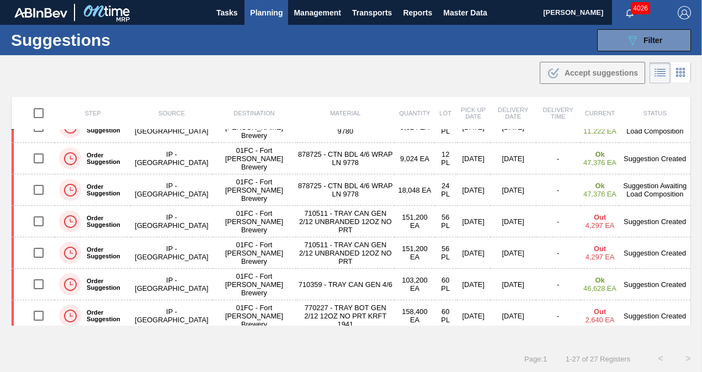
scroll to position [0, 0]
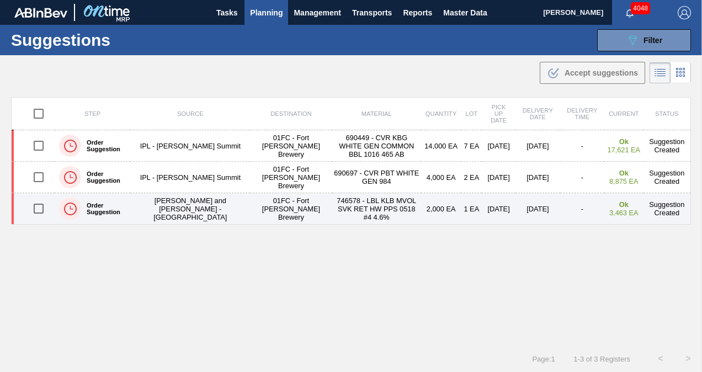
drag, startPoint x: 40, startPoint y: 210, endPoint x: 49, endPoint y: 211, distance: 9.4
click at [40, 210] on input "checkbox" at bounding box center [38, 208] width 23 height 23
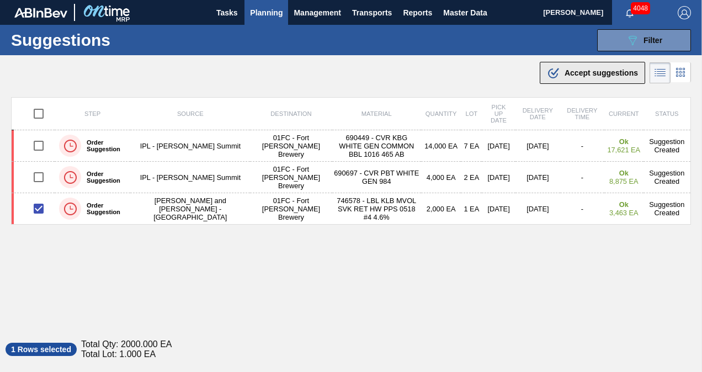
click at [598, 81] on button ".b{fill:var(--color-action-default)} Accept suggestions" at bounding box center [592, 73] width 105 height 22
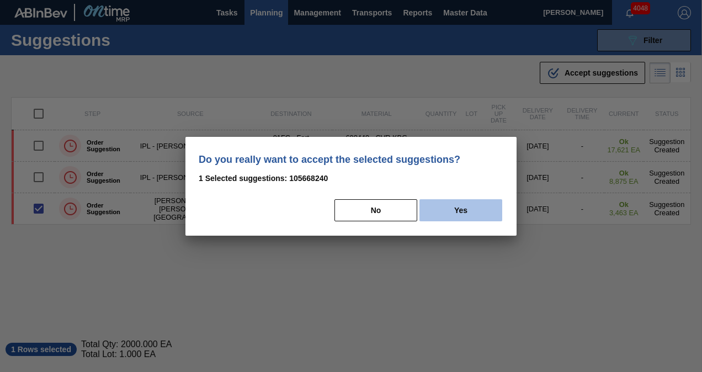
click at [464, 211] on button "Yes" at bounding box center [461, 210] width 83 height 22
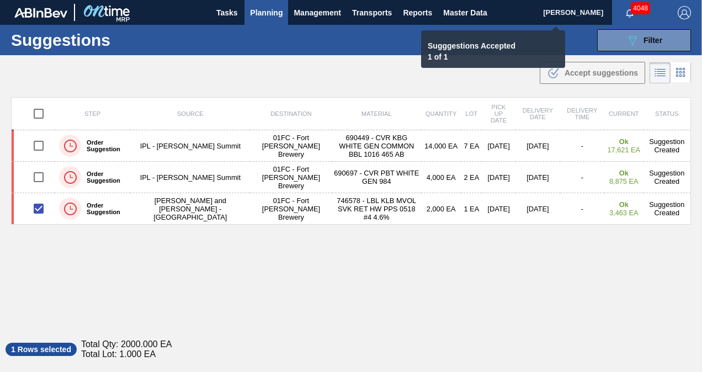
checkbox input "false"
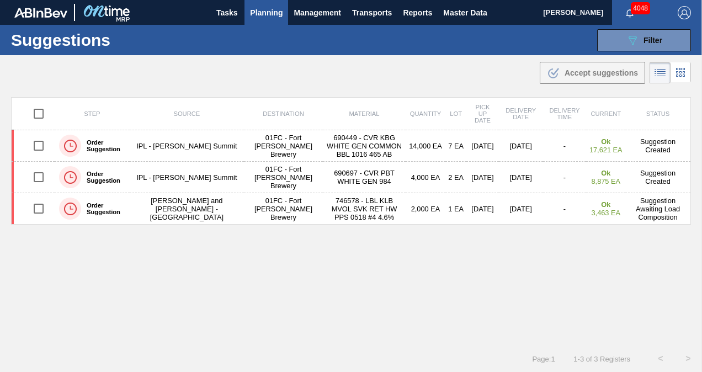
click at [260, 6] on span "Planning" at bounding box center [266, 12] width 33 height 13
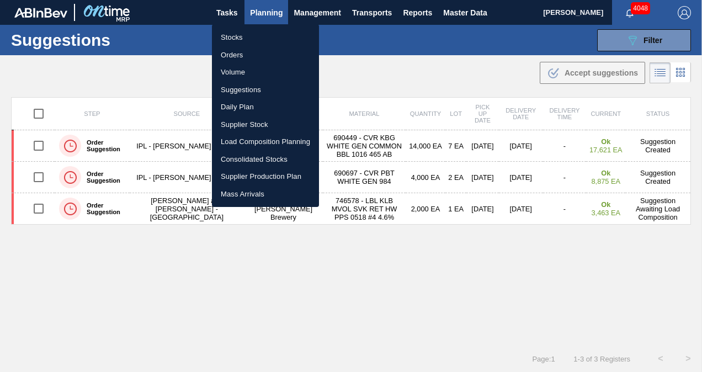
drag, startPoint x: 262, startPoint y: 139, endPoint x: 289, endPoint y: 139, distance: 27.1
click at [262, 139] on li "Load Composition Planning" at bounding box center [265, 142] width 107 height 18
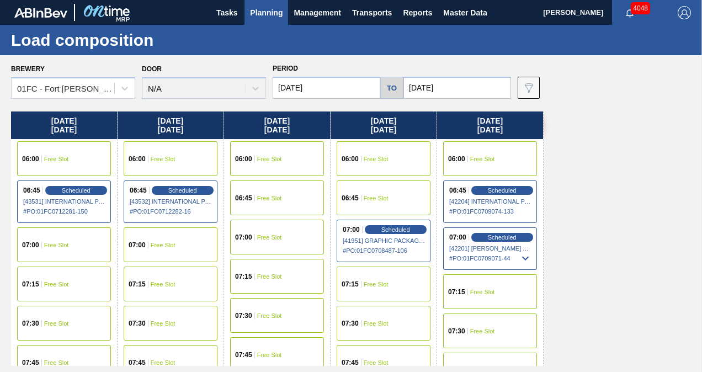
click at [271, 159] on span "Free Slot" at bounding box center [269, 159] width 25 height 7
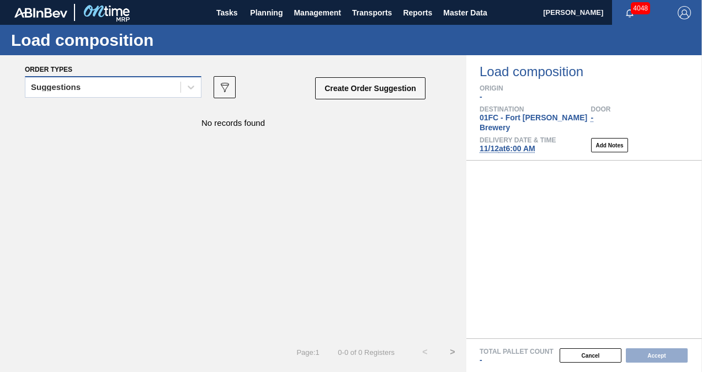
click at [89, 92] on div "Suggestions" at bounding box center [102, 88] width 155 height 16
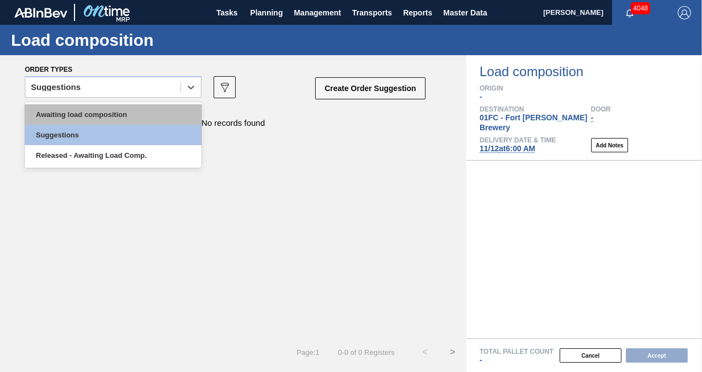
click at [78, 109] on div "Awaiting load composition" at bounding box center [113, 114] width 177 height 20
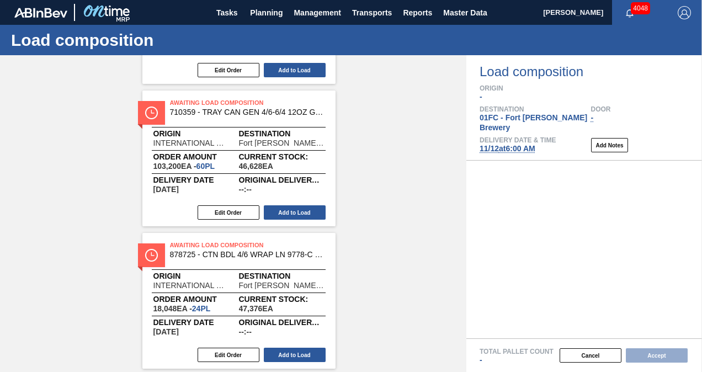
scroll to position [1839, 0]
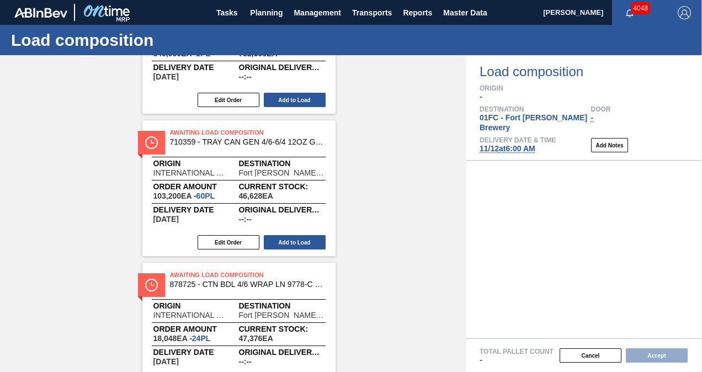
click at [518, 144] on span "11/12 at 6:00 AM" at bounding box center [508, 148] width 56 height 9
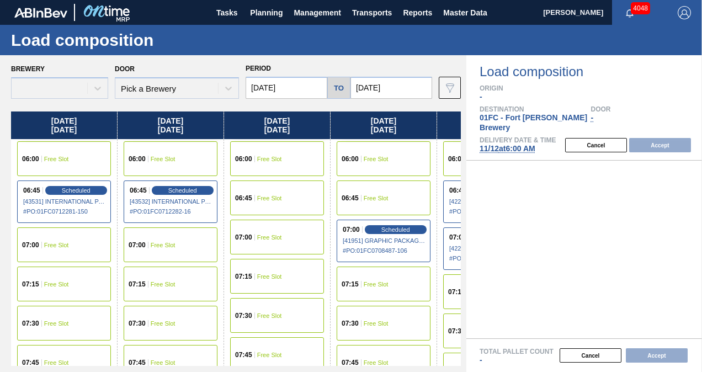
type input "[DATE]"
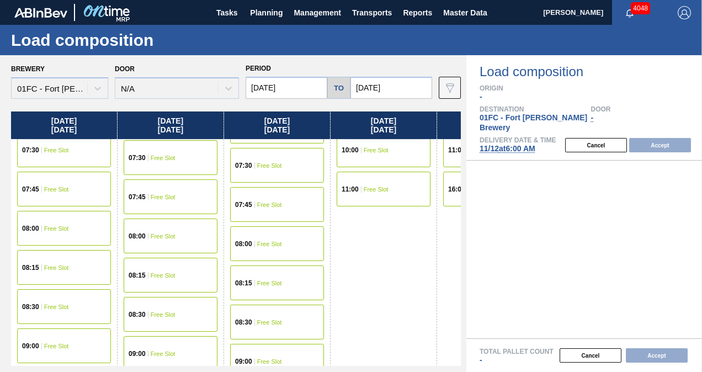
scroll to position [0, 0]
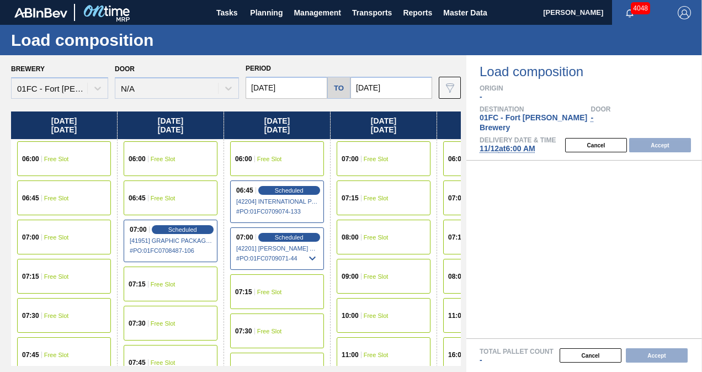
click at [184, 204] on div "06:45 Free Slot" at bounding box center [171, 198] width 94 height 35
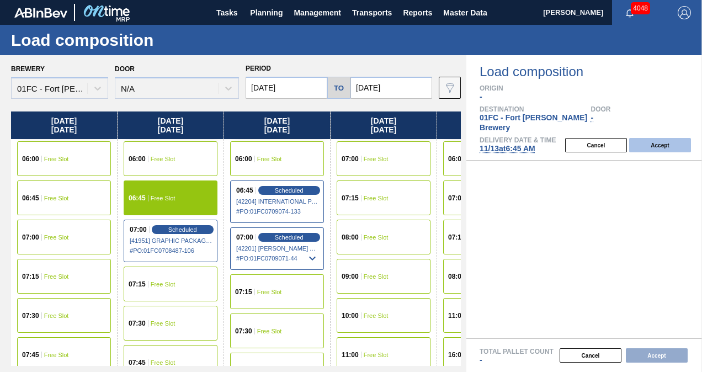
click at [669, 138] on button "Accept" at bounding box center [660, 145] width 62 height 14
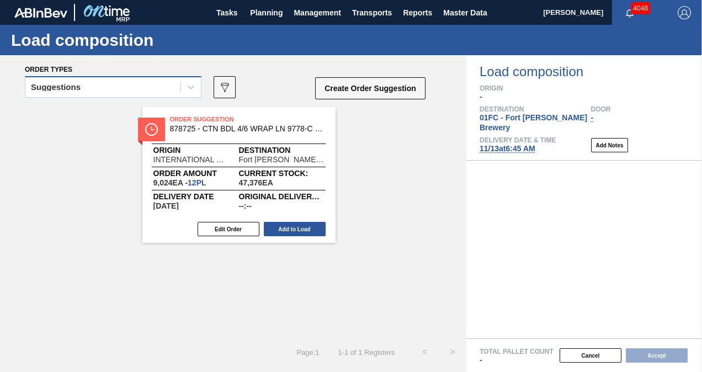
click at [92, 78] on div "Suggestions" at bounding box center [113, 87] width 177 height 22
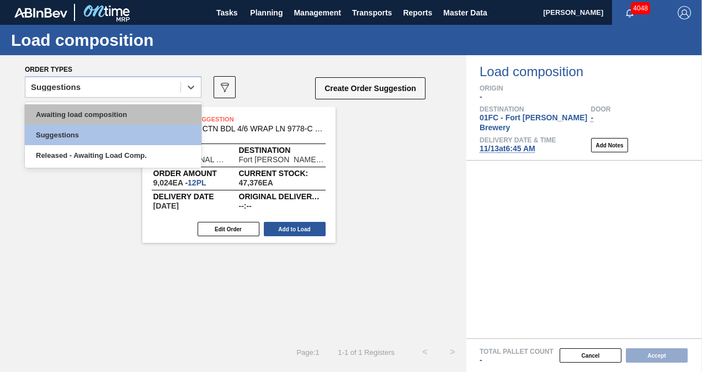
click at [66, 117] on div "Awaiting load composition" at bounding box center [113, 114] width 177 height 20
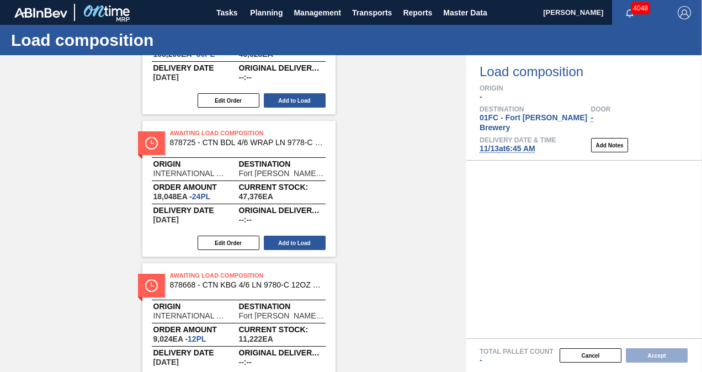
scroll to position [1820, 0]
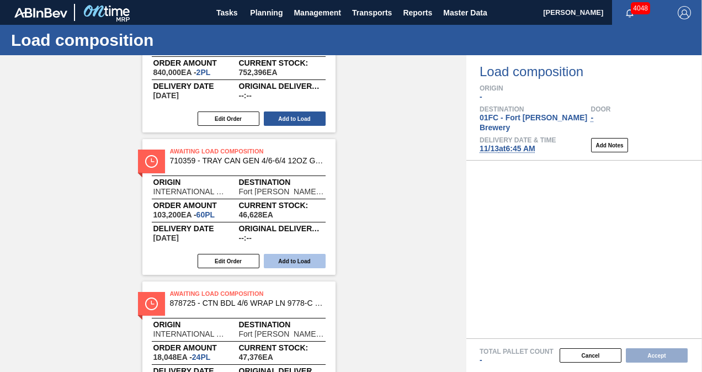
click at [285, 260] on button "Add to Load" at bounding box center [295, 261] width 62 height 14
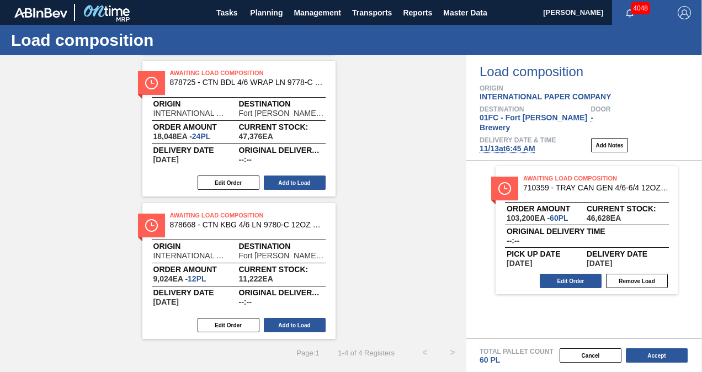
scroll to position [189, 0]
click at [645, 358] on button "Accept" at bounding box center [657, 355] width 62 height 14
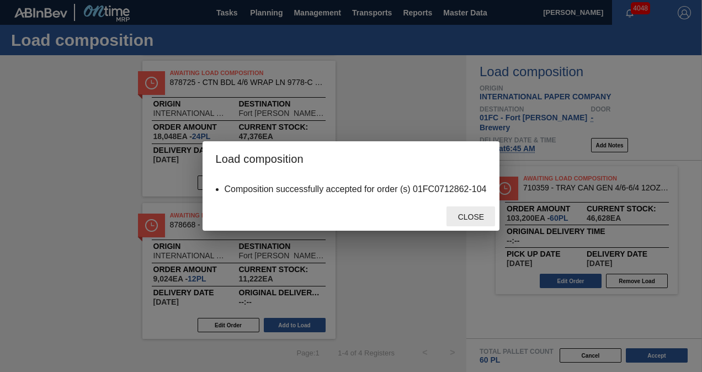
click at [470, 211] on div "Close" at bounding box center [471, 217] width 49 height 20
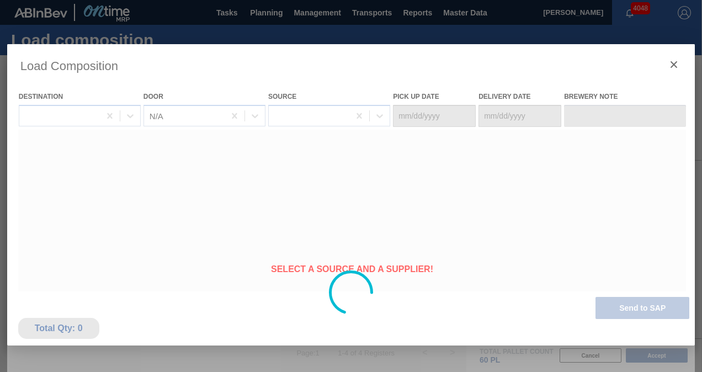
type Date "[DATE]"
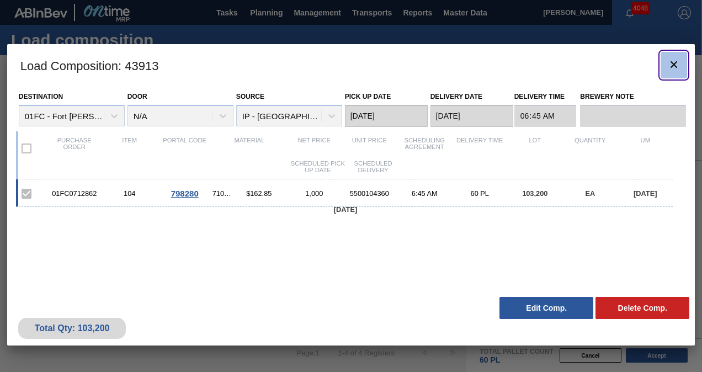
click at [677, 68] on icon "botão de ícone" at bounding box center [674, 64] width 13 height 13
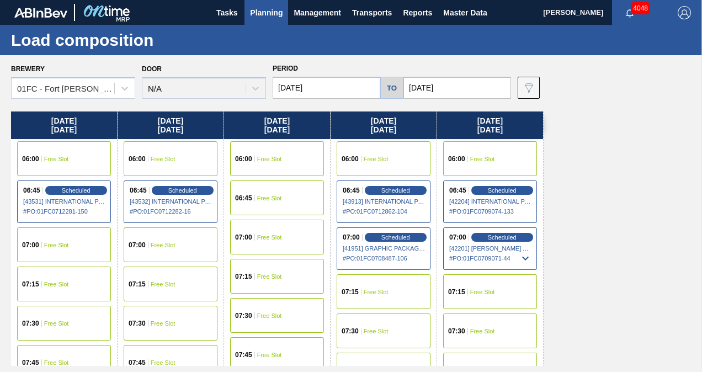
click at [481, 86] on input "[DATE]" at bounding box center [458, 88] width 108 height 22
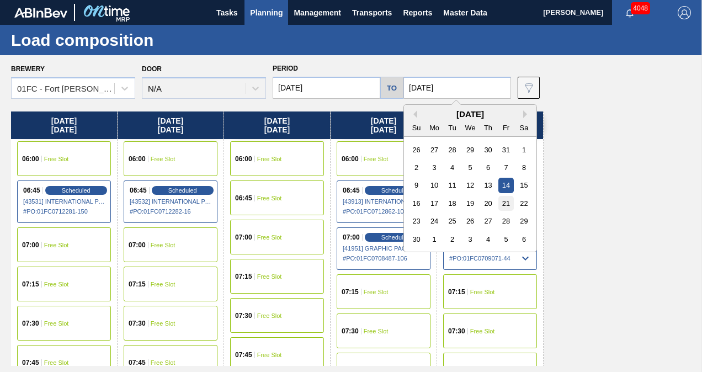
click at [504, 201] on div "21" at bounding box center [506, 203] width 15 height 15
type input "[DATE]"
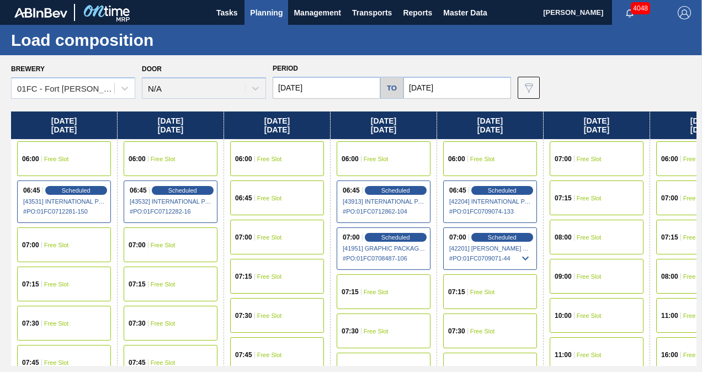
click at [325, 96] on input "[DATE]" at bounding box center [327, 88] width 108 height 22
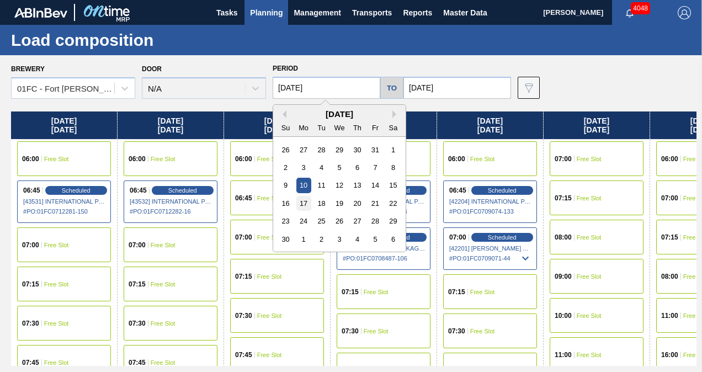
click at [298, 207] on div "17" at bounding box center [304, 203] width 15 height 15
type input "[DATE]"
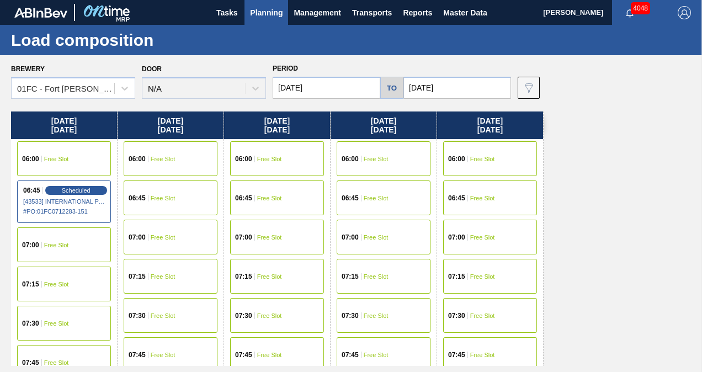
click at [267, 189] on div "06:45 Free Slot" at bounding box center [277, 198] width 94 height 35
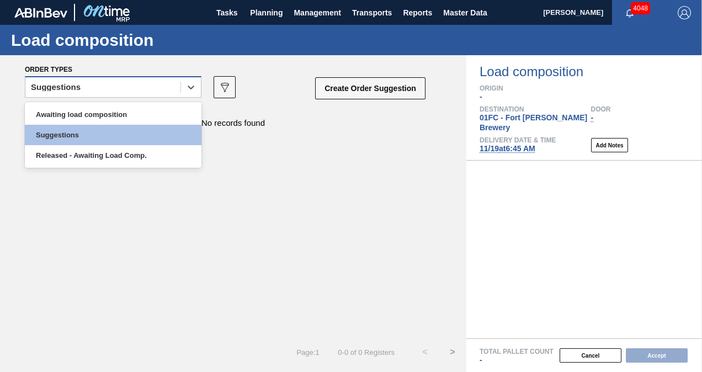
click at [130, 93] on div "Suggestions" at bounding box center [102, 88] width 155 height 16
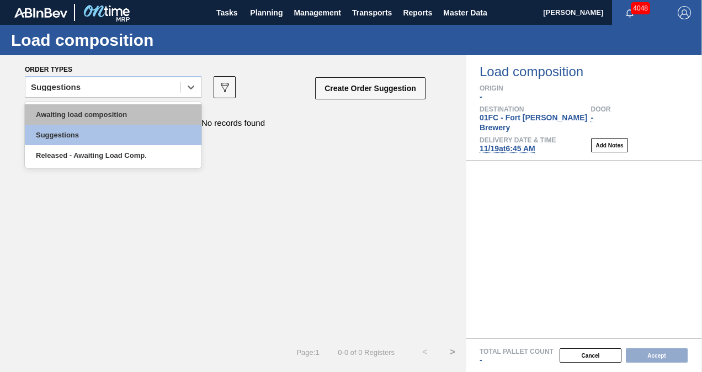
click at [117, 109] on div "Awaiting load composition" at bounding box center [113, 114] width 177 height 20
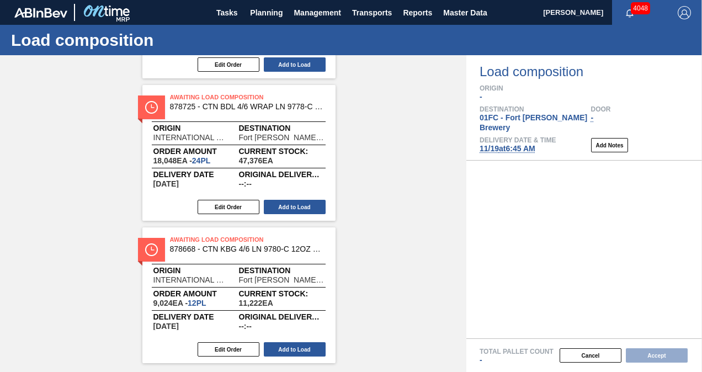
scroll to position [2041, 0]
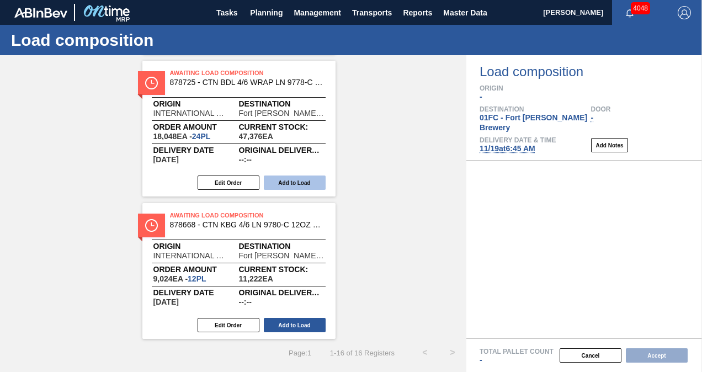
click at [308, 186] on button "Add to Load" at bounding box center [295, 183] width 62 height 14
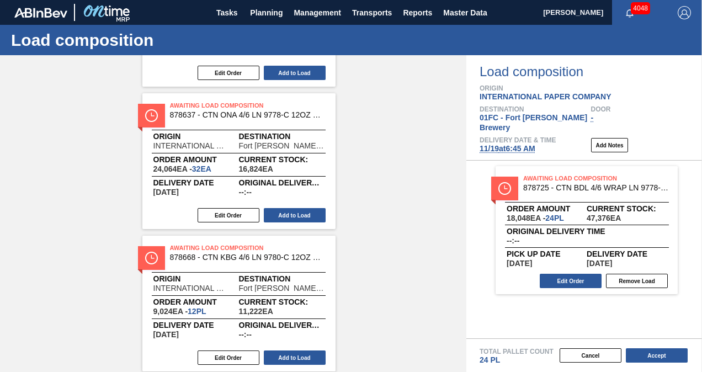
scroll to position [189, 0]
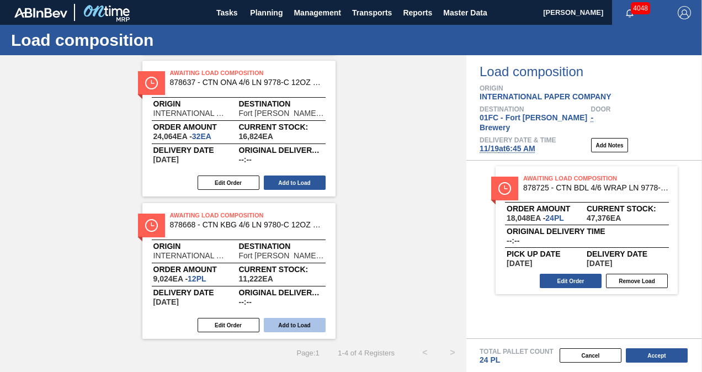
drag, startPoint x: 309, startPoint y: 324, endPoint x: 335, endPoint y: 306, distance: 31.4
click at [309, 324] on button "Add to Load" at bounding box center [295, 325] width 62 height 14
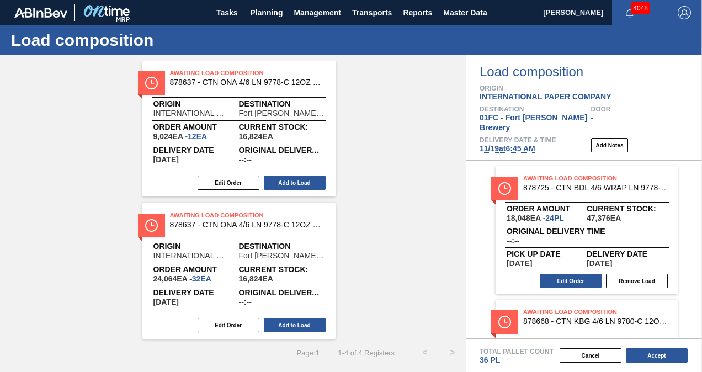
scroll to position [0, 0]
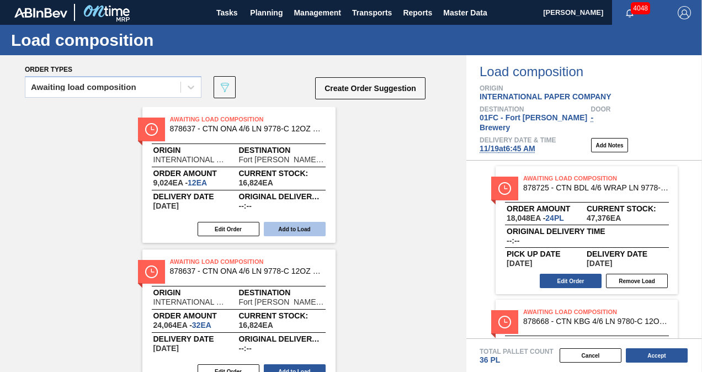
click at [306, 231] on button "Add to Load" at bounding box center [295, 229] width 62 height 14
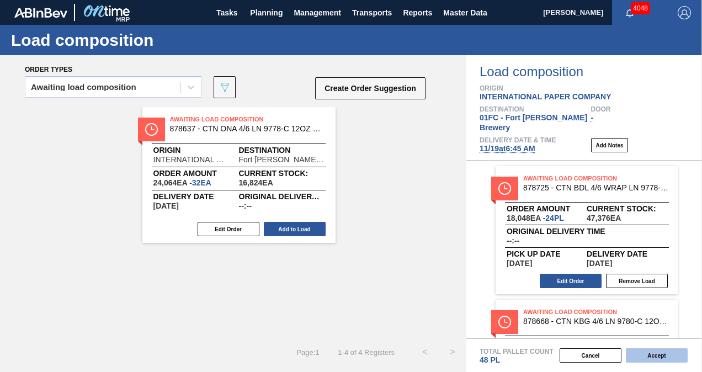
click at [653, 351] on button "Accept" at bounding box center [657, 355] width 62 height 14
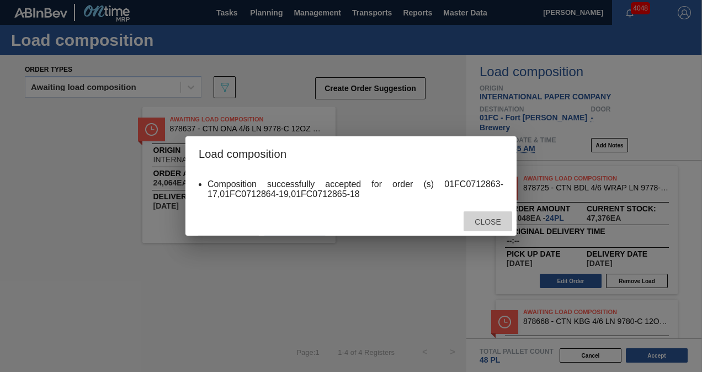
click at [487, 223] on span "Close" at bounding box center [488, 222] width 44 height 9
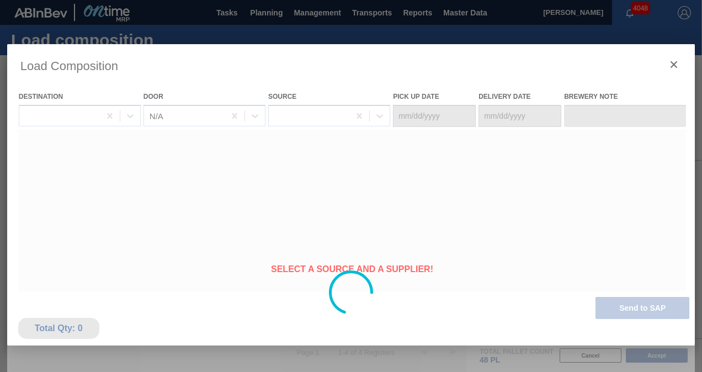
type Date "[DATE]"
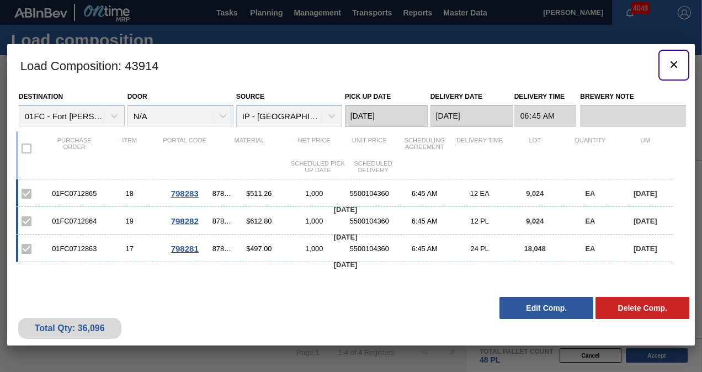
click at [673, 64] on icon "botão de ícone" at bounding box center [674, 64] width 13 height 13
